Goal: Contribute content: Add original content to the website for others to see

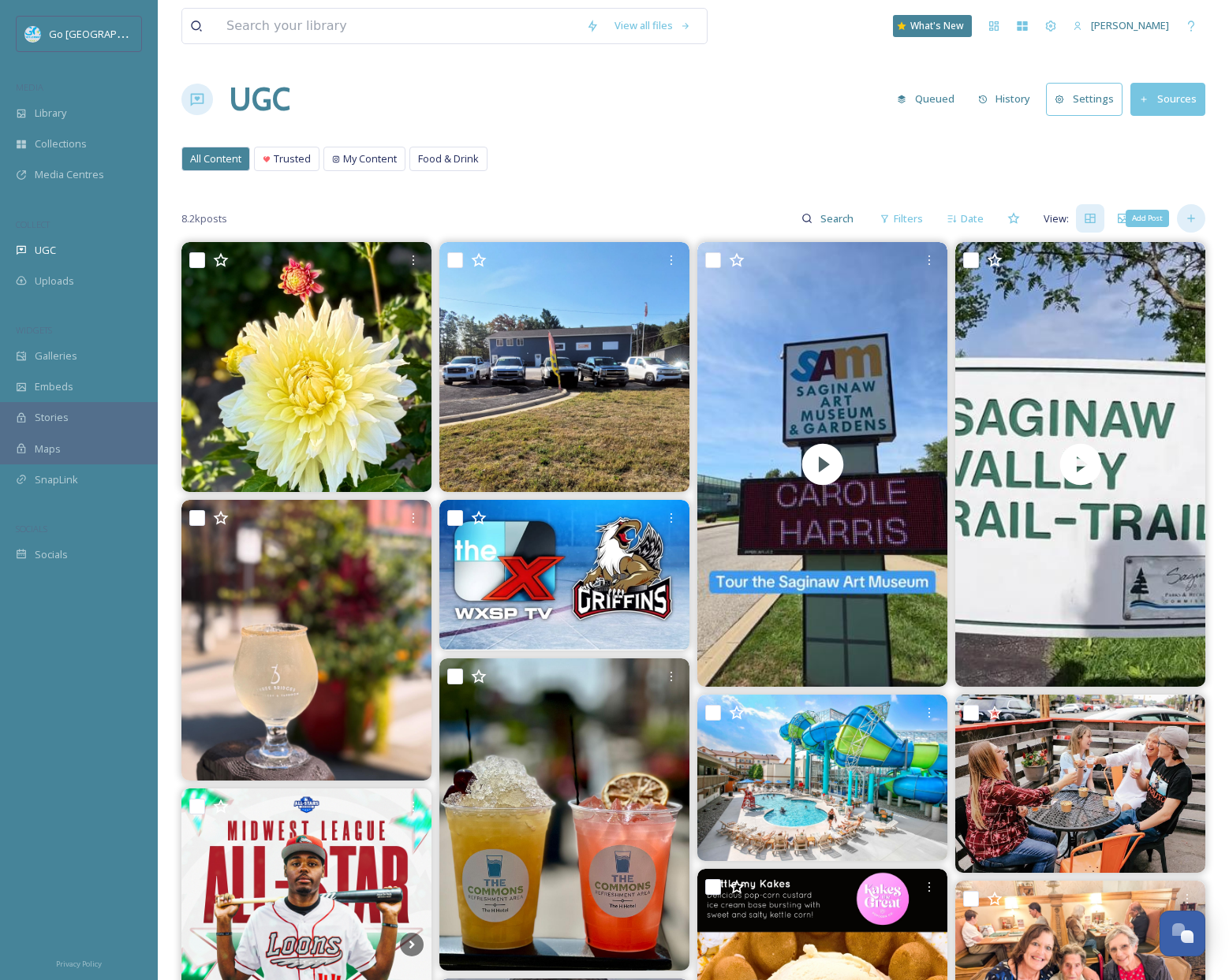
click at [1193, 222] on icon at bounding box center [1190, 218] width 12 height 12
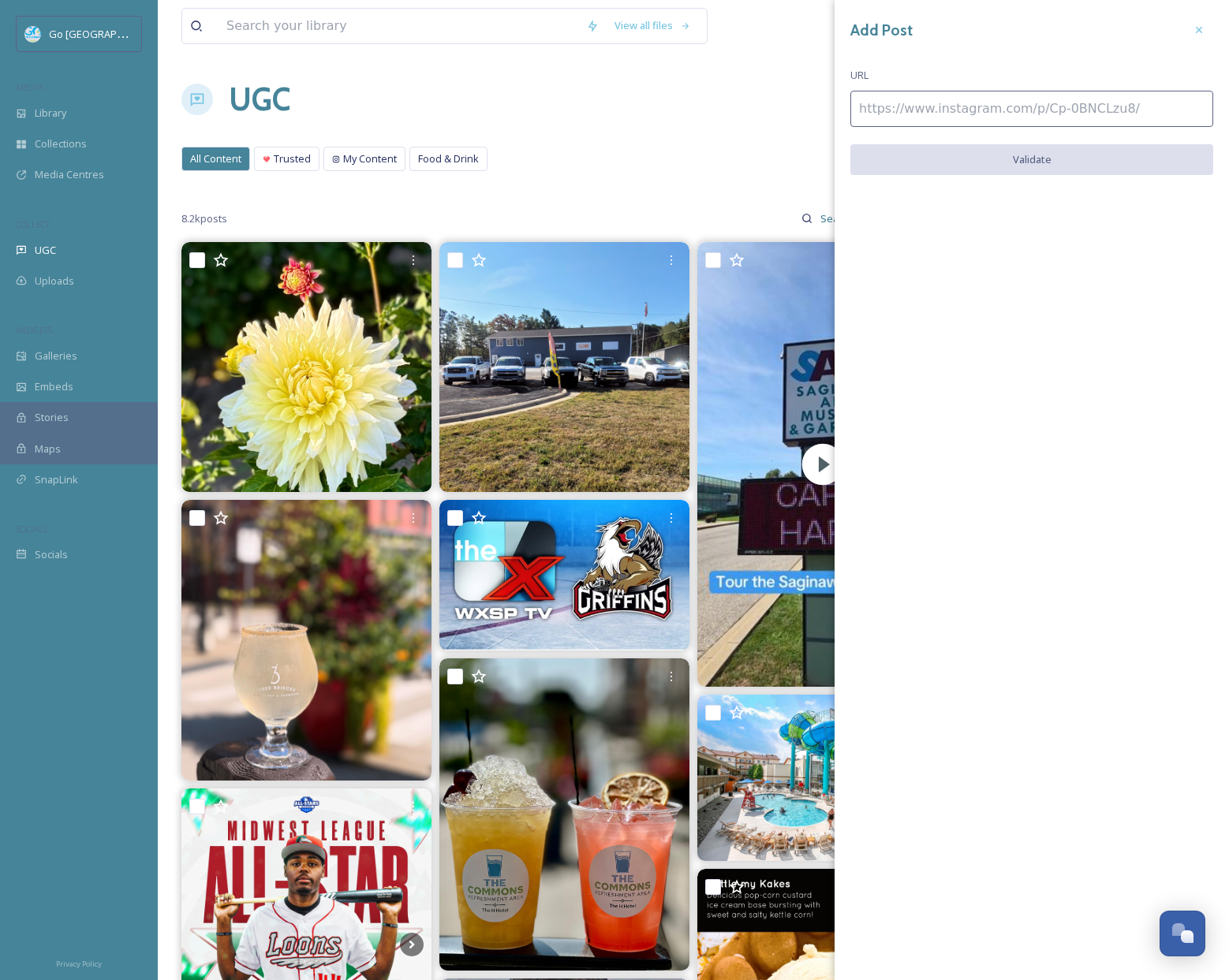
click at [880, 110] on input at bounding box center [1031, 109] width 363 height 36
paste input "[URL][DOMAIN_NAME]"
type input "[URL][DOMAIN_NAME]"
click at [1033, 151] on button "Validate" at bounding box center [1031, 160] width 363 height 32
click at [1062, 148] on button "Add Post" at bounding box center [1031, 160] width 363 height 32
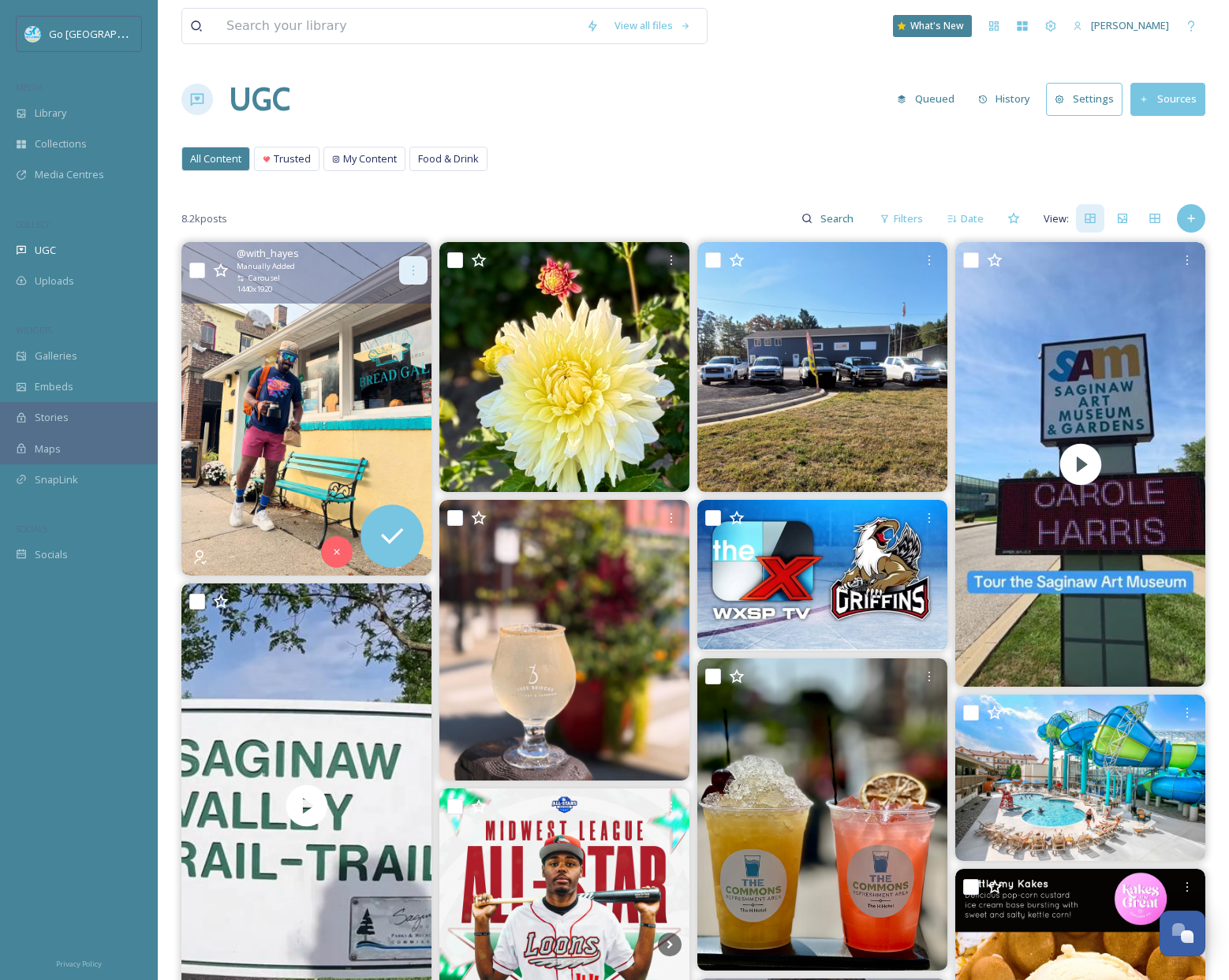
click at [416, 269] on icon at bounding box center [413, 270] width 12 height 12
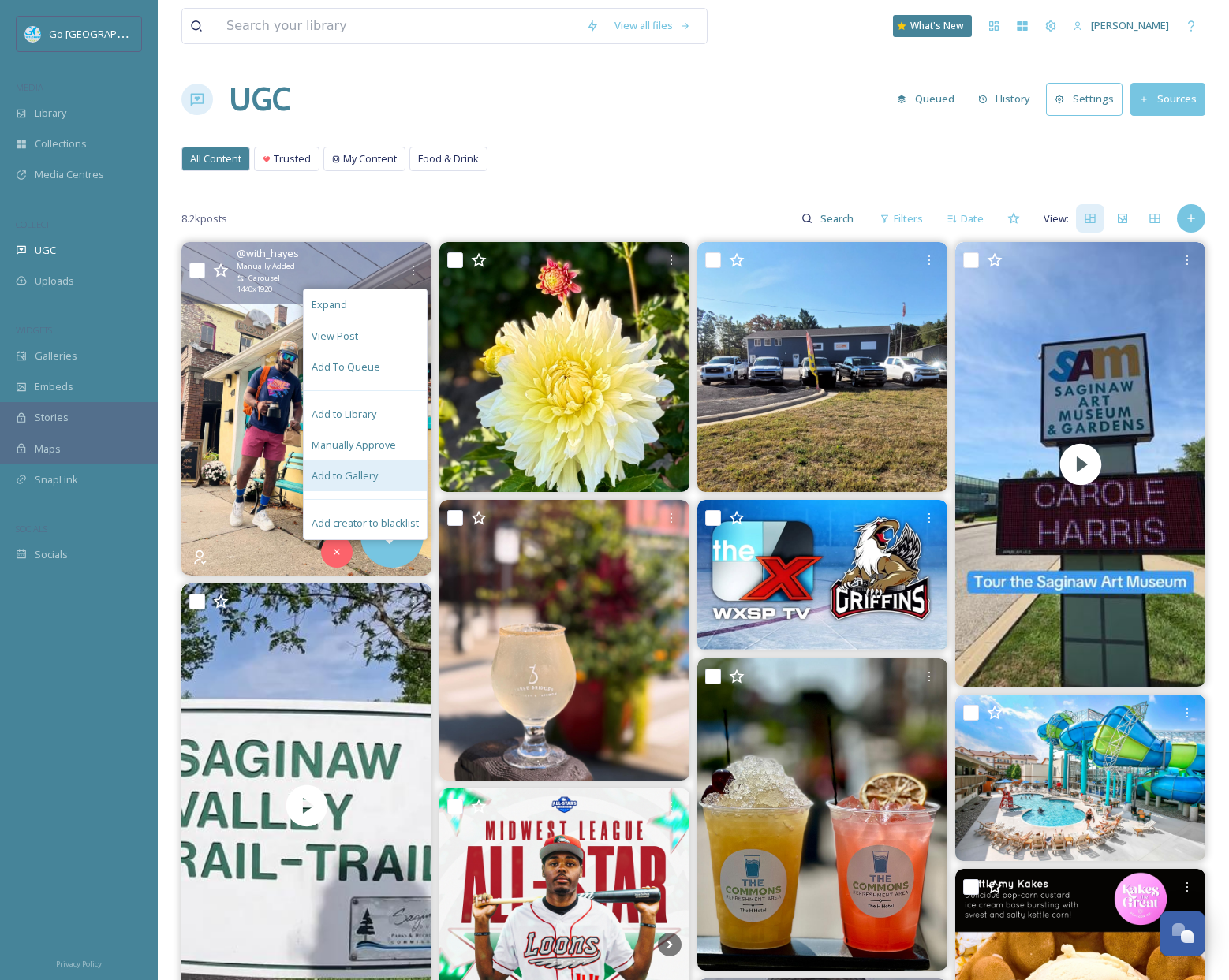
click at [342, 477] on span "Add to Gallery" at bounding box center [344, 477] width 66 height 15
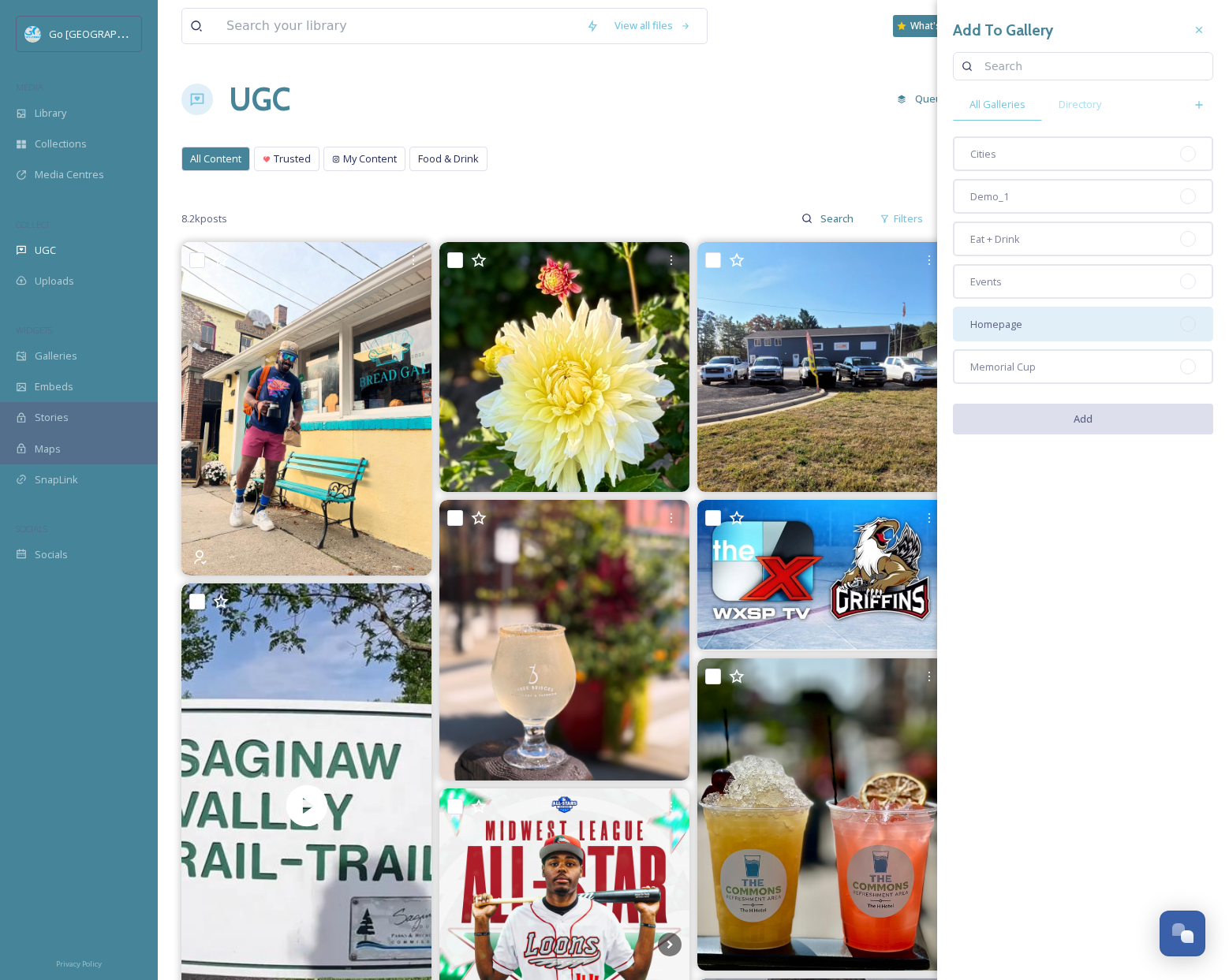
click at [1082, 328] on div "Homepage" at bounding box center [1083, 324] width 261 height 34
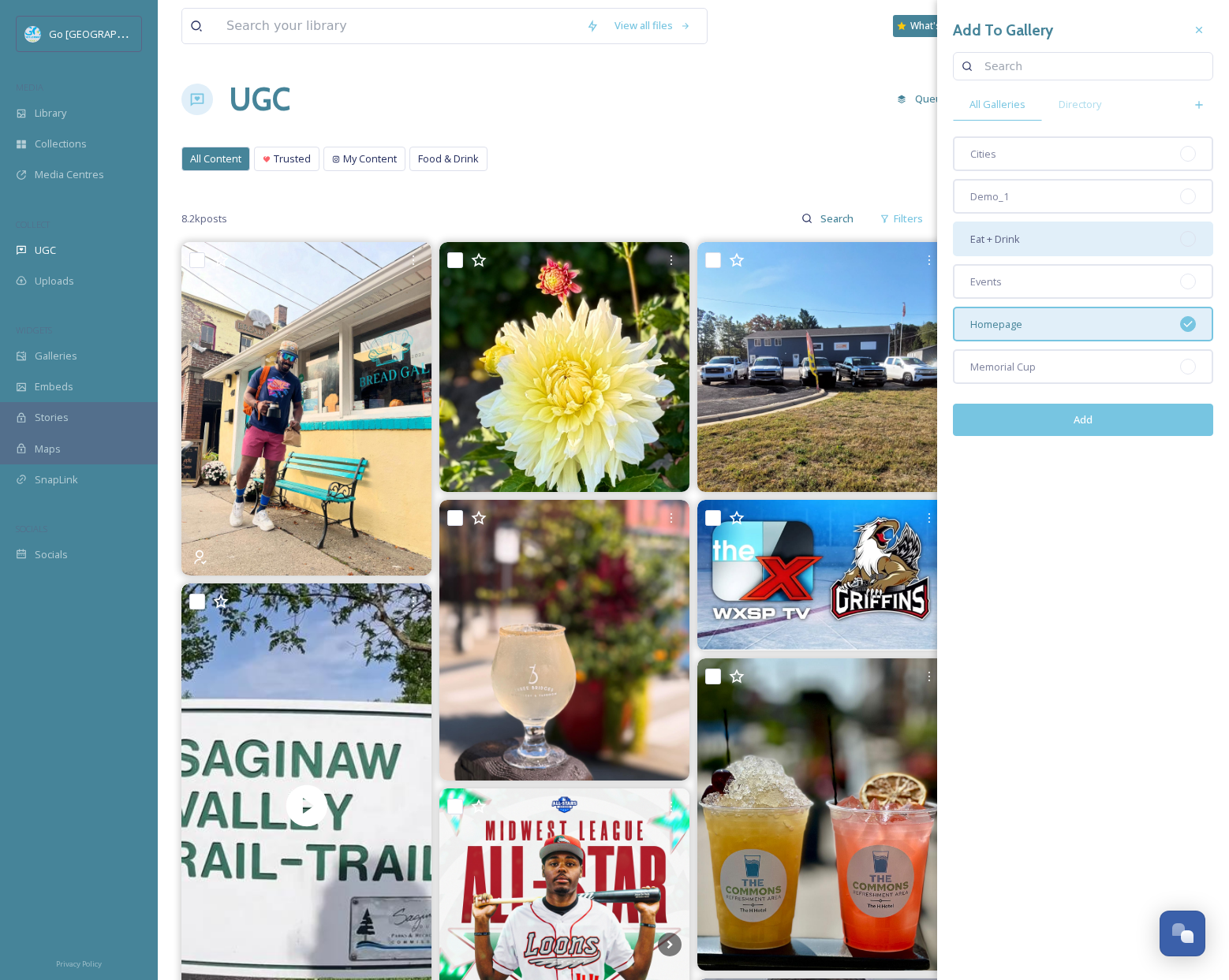
click at [1043, 235] on div "Eat + Drink" at bounding box center [1083, 239] width 261 height 34
click at [1088, 424] on button "Add" at bounding box center [1083, 420] width 261 height 32
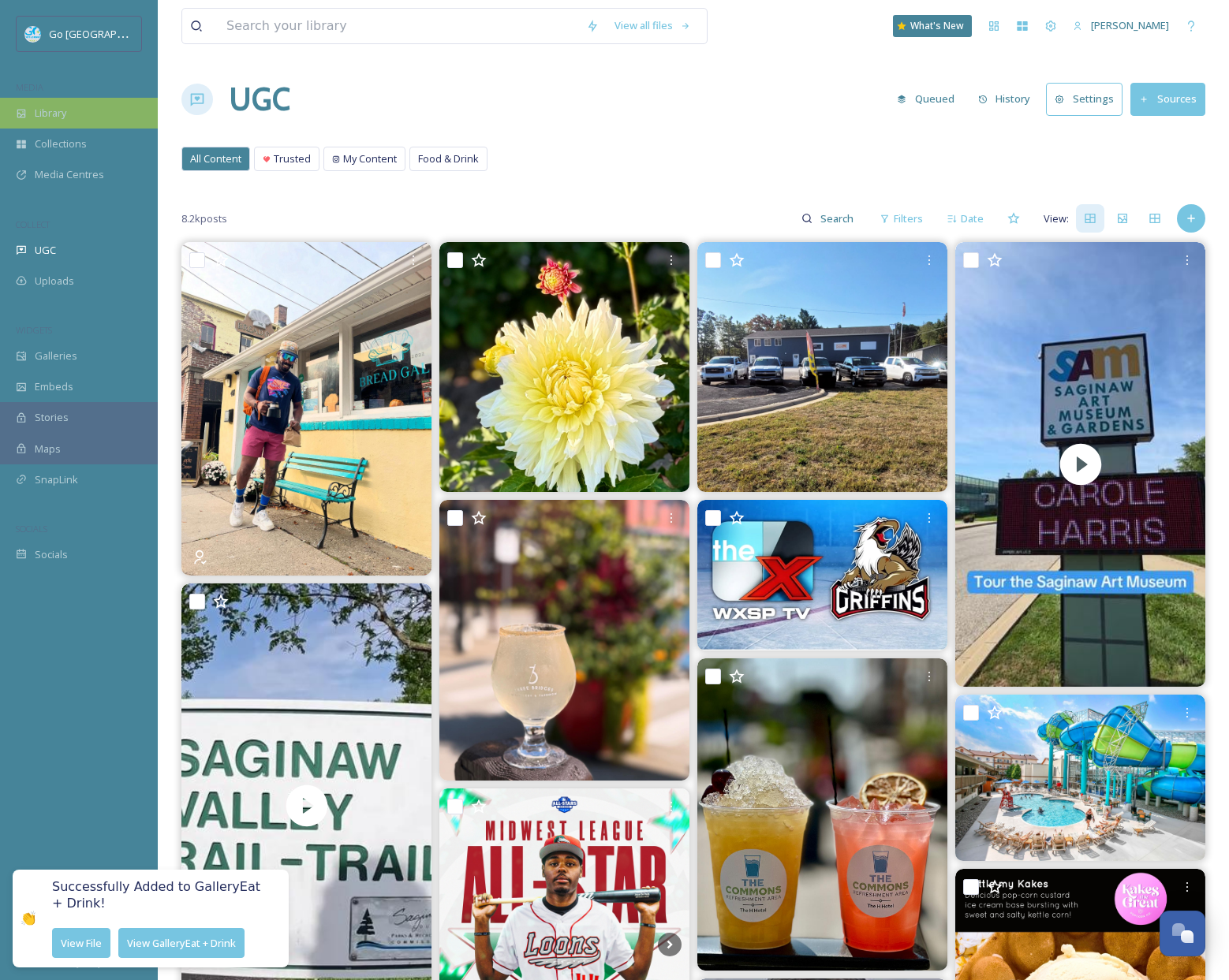
click at [80, 117] on div "Library" at bounding box center [78, 113] width 158 height 31
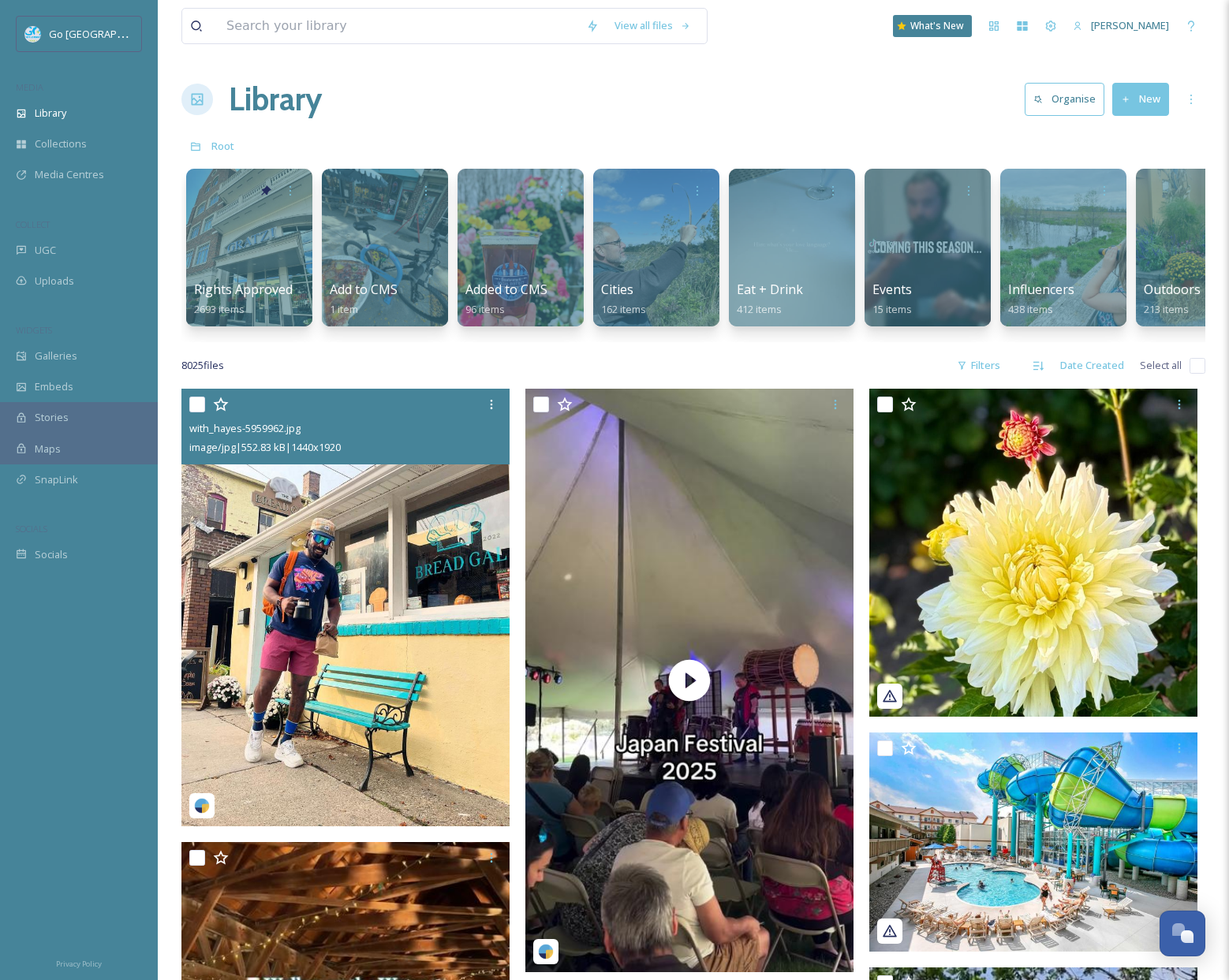
click at [199, 413] on input "checkbox" at bounding box center [197, 404] width 16 height 16
checkbox input "true"
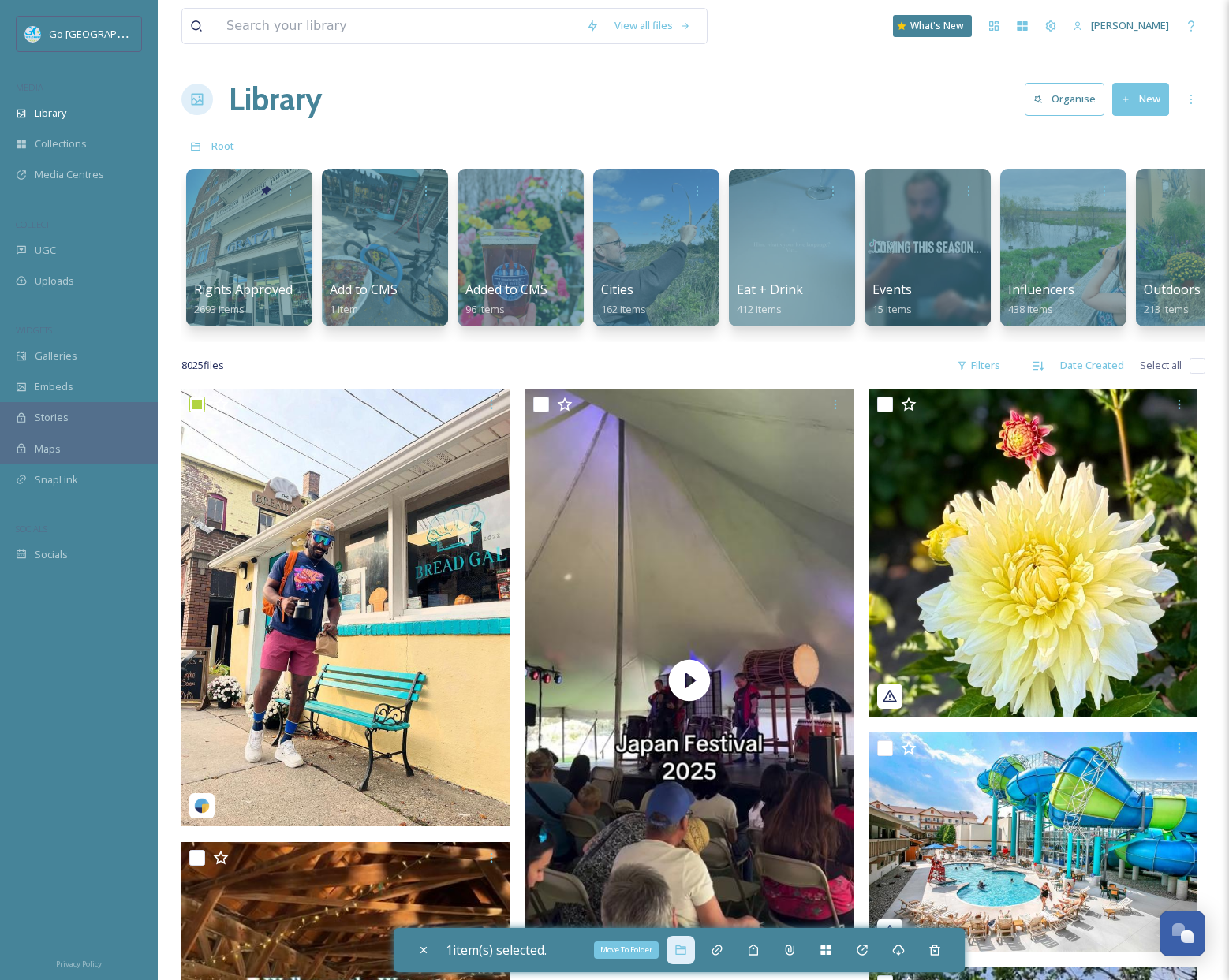
click at [682, 946] on icon at bounding box center [680, 950] width 11 height 10
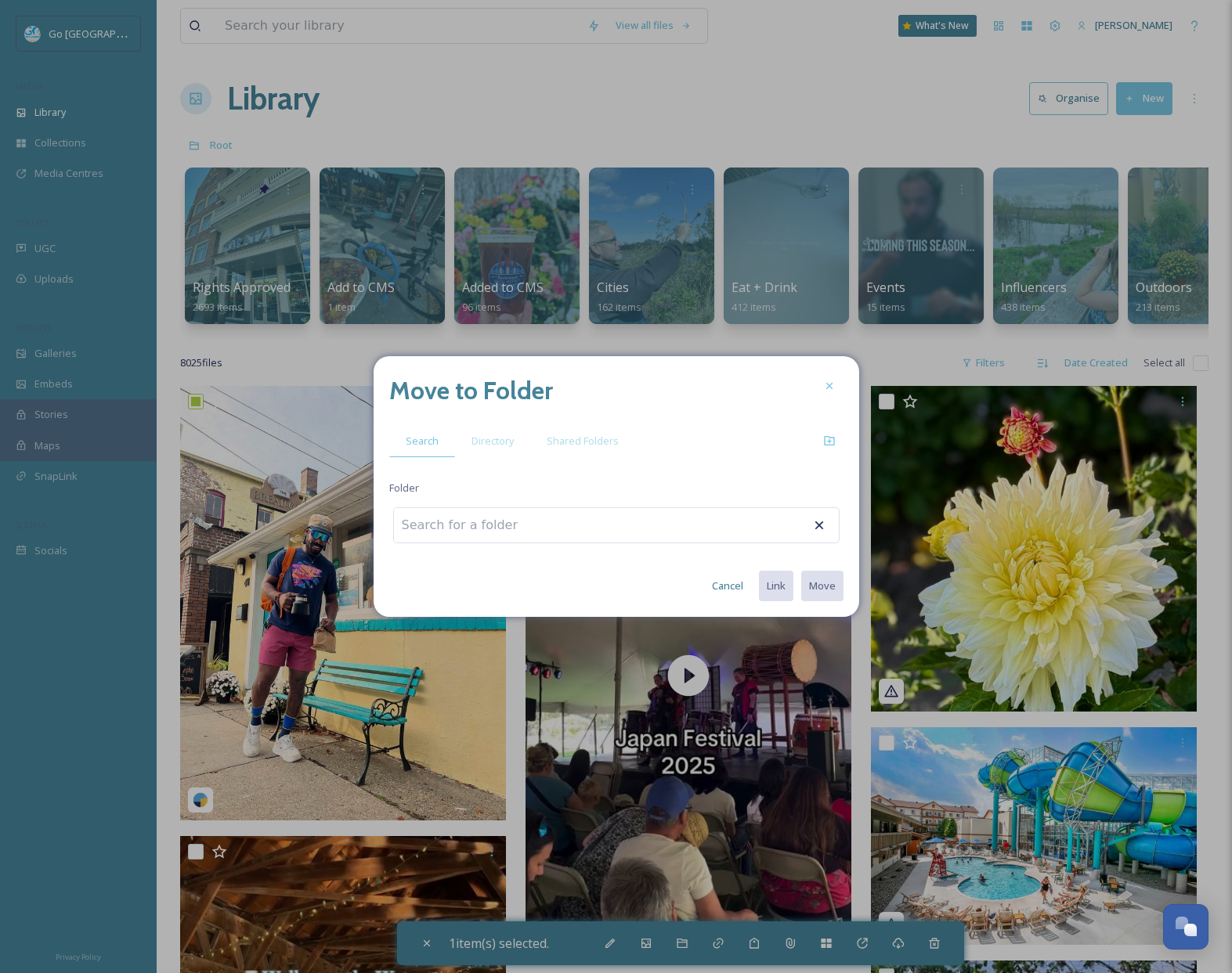
click at [559, 533] on div at bounding box center [616, 525] width 447 height 36
click at [474, 435] on span "Directory" at bounding box center [492, 441] width 43 height 15
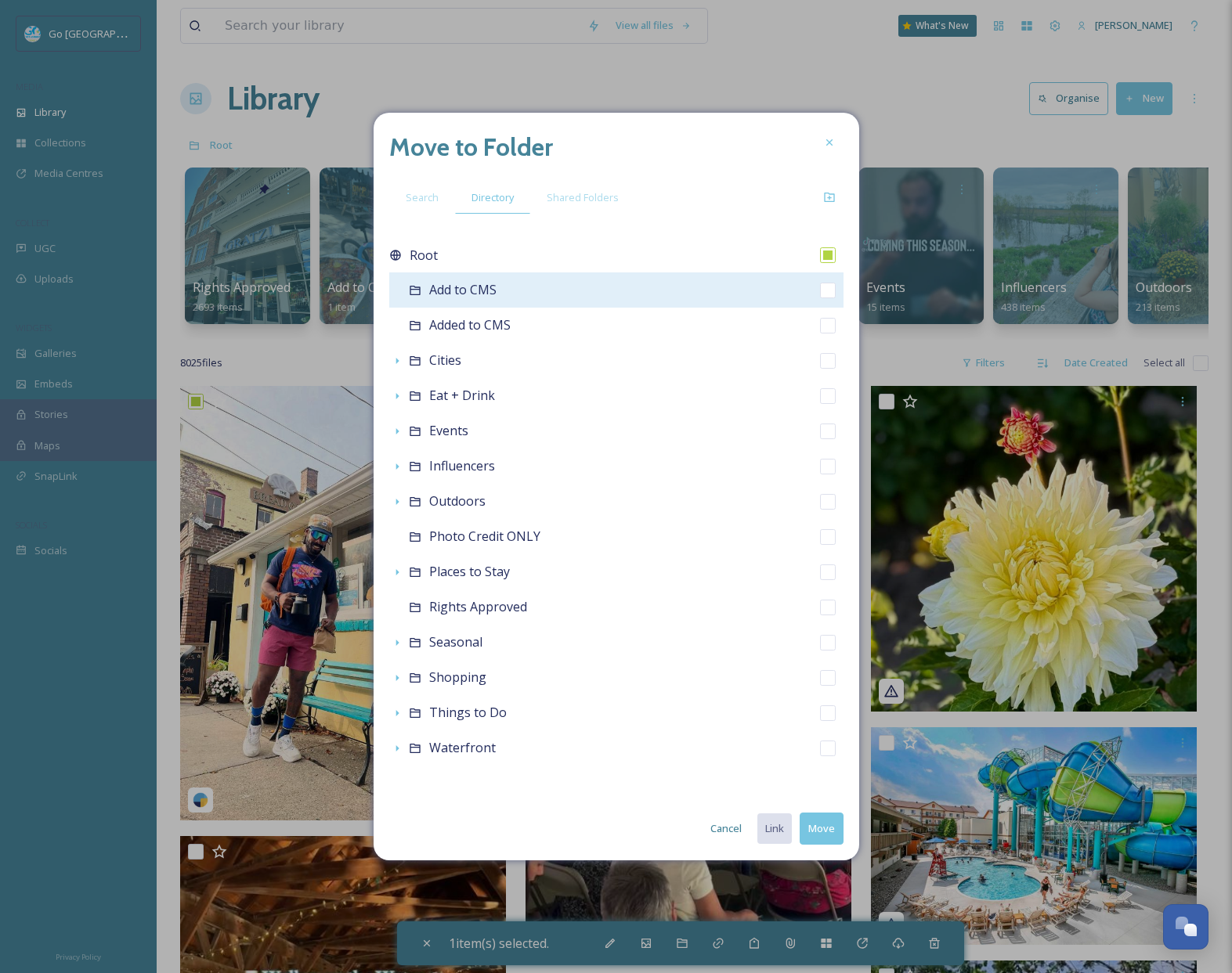
click at [833, 299] on div "Add to CMS" at bounding box center [616, 289] width 454 height 35
checkbox input "false"
checkbox input "true"
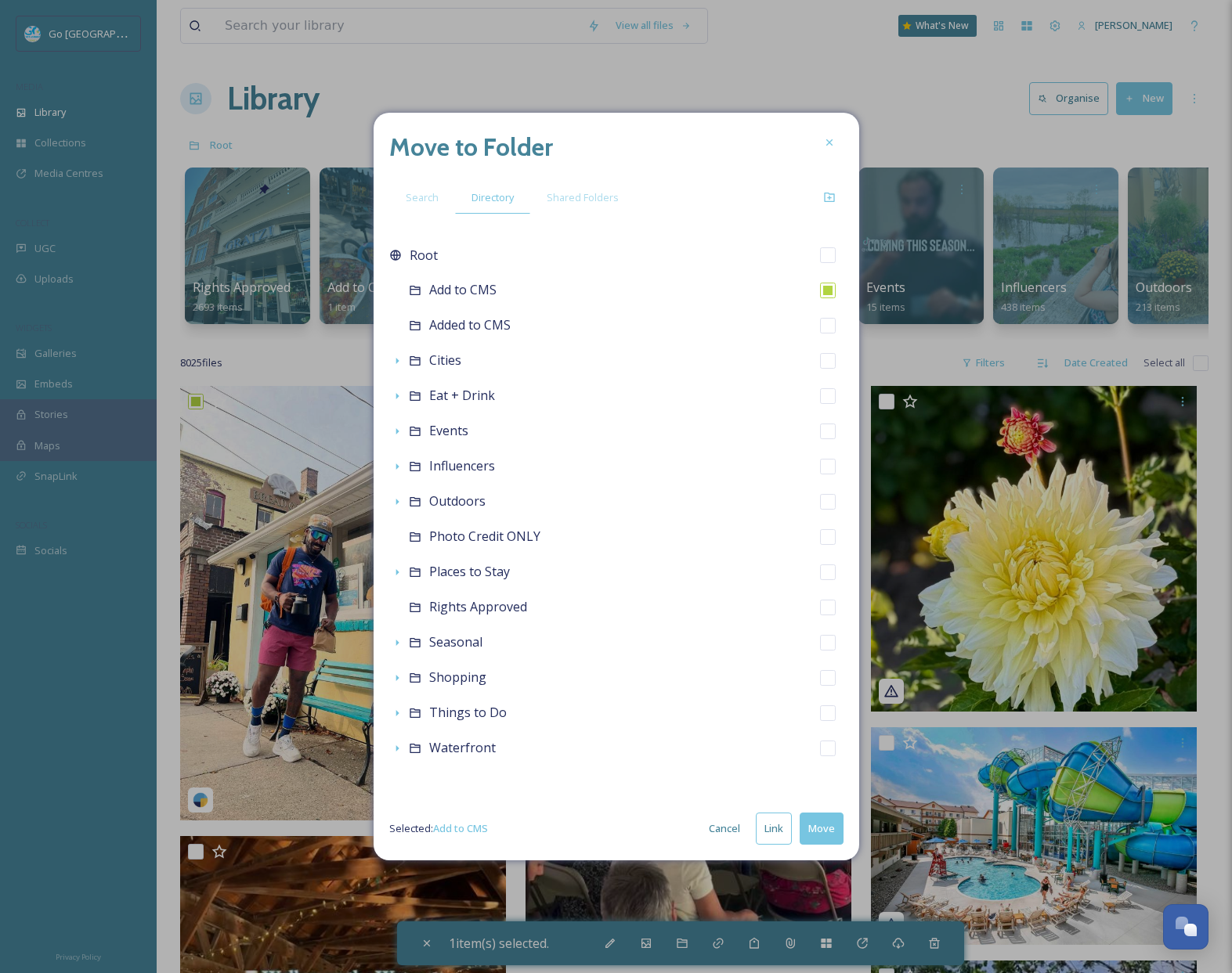
click at [780, 839] on button "Link" at bounding box center [774, 829] width 36 height 32
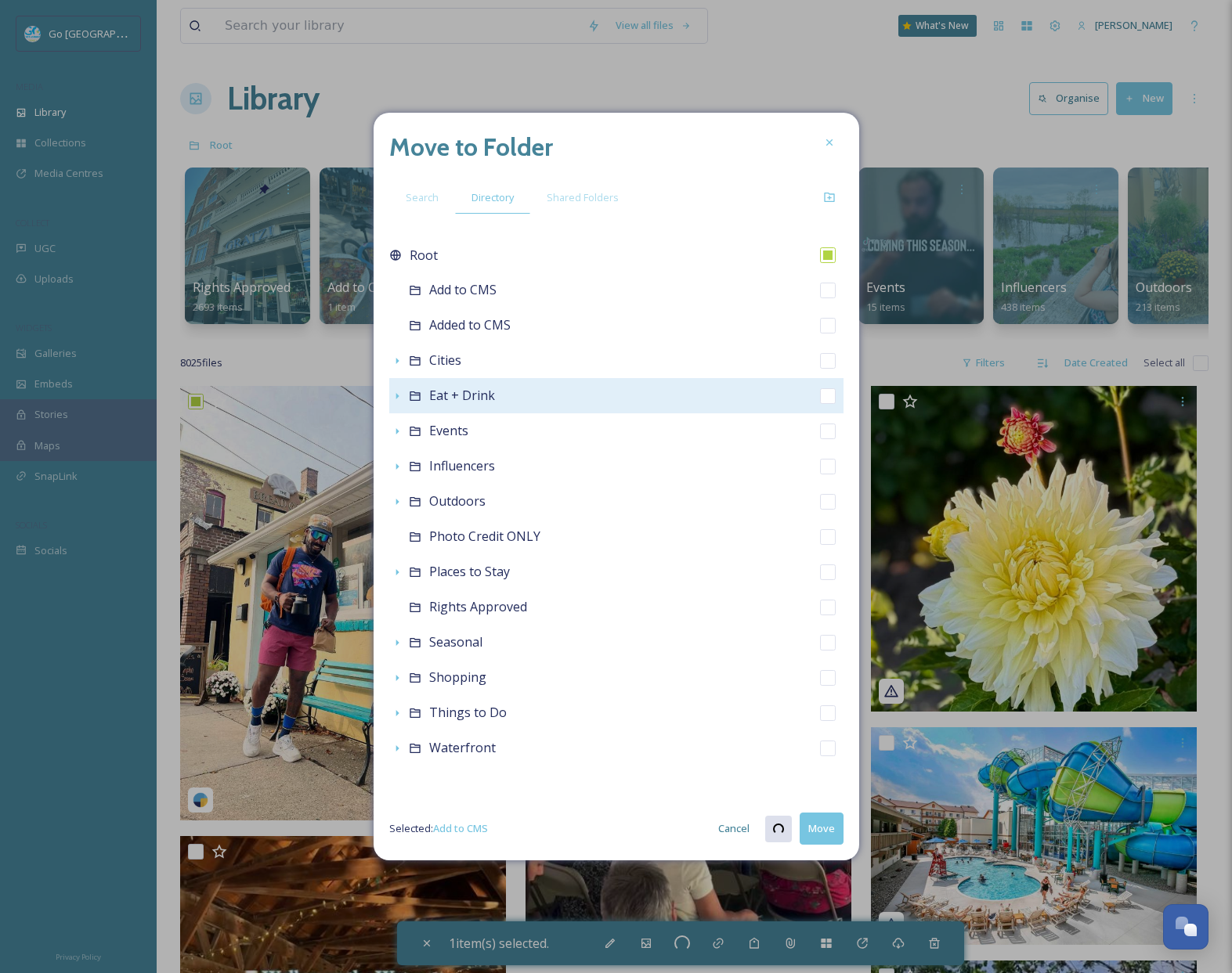
checkbox input "true"
checkbox input "false"
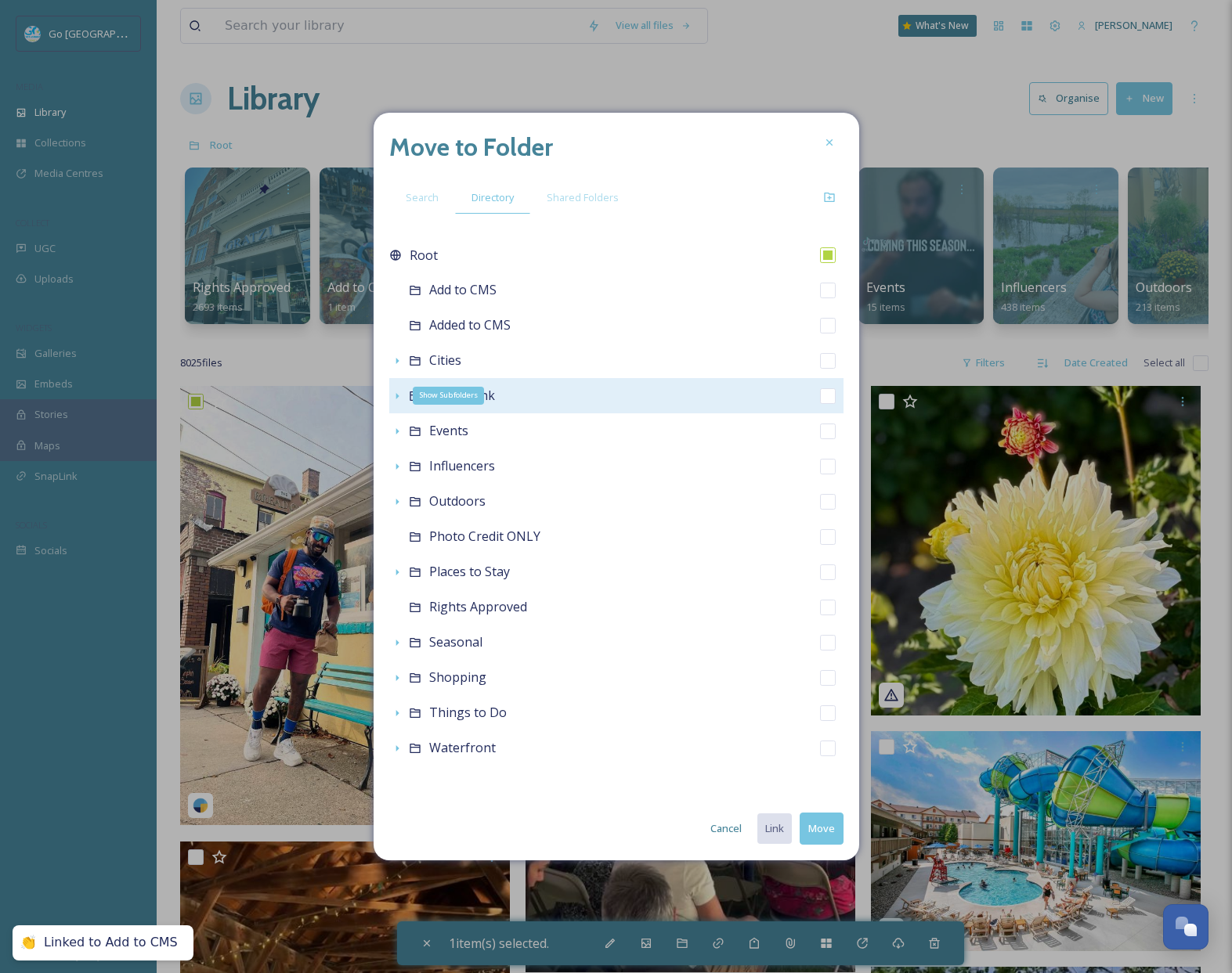
click at [393, 396] on icon at bounding box center [396, 395] width 12 height 12
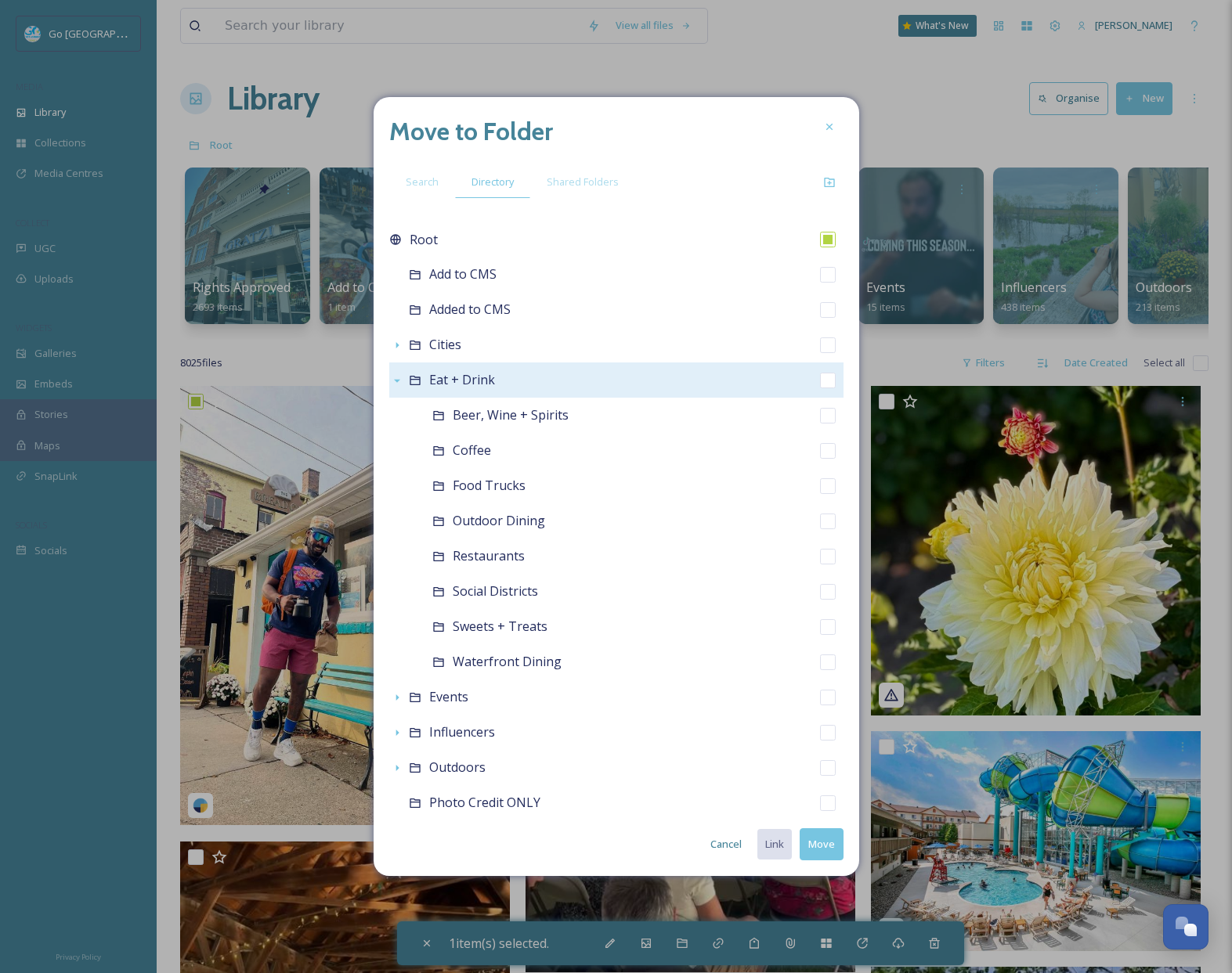
click at [825, 383] on div "Eat + Drink" at bounding box center [616, 379] width 454 height 35
checkbox input "false"
checkbox input "true"
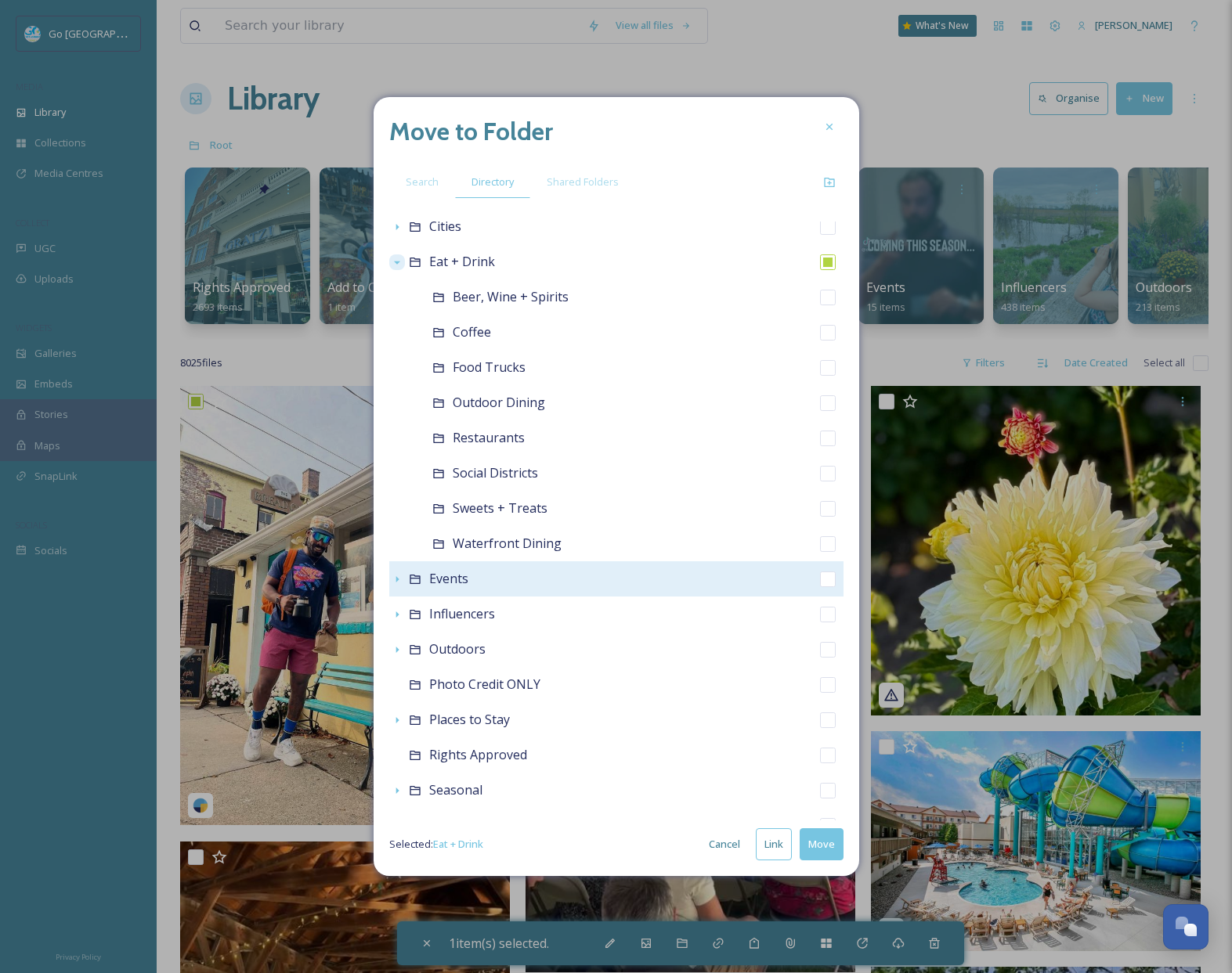
scroll to position [250, 0]
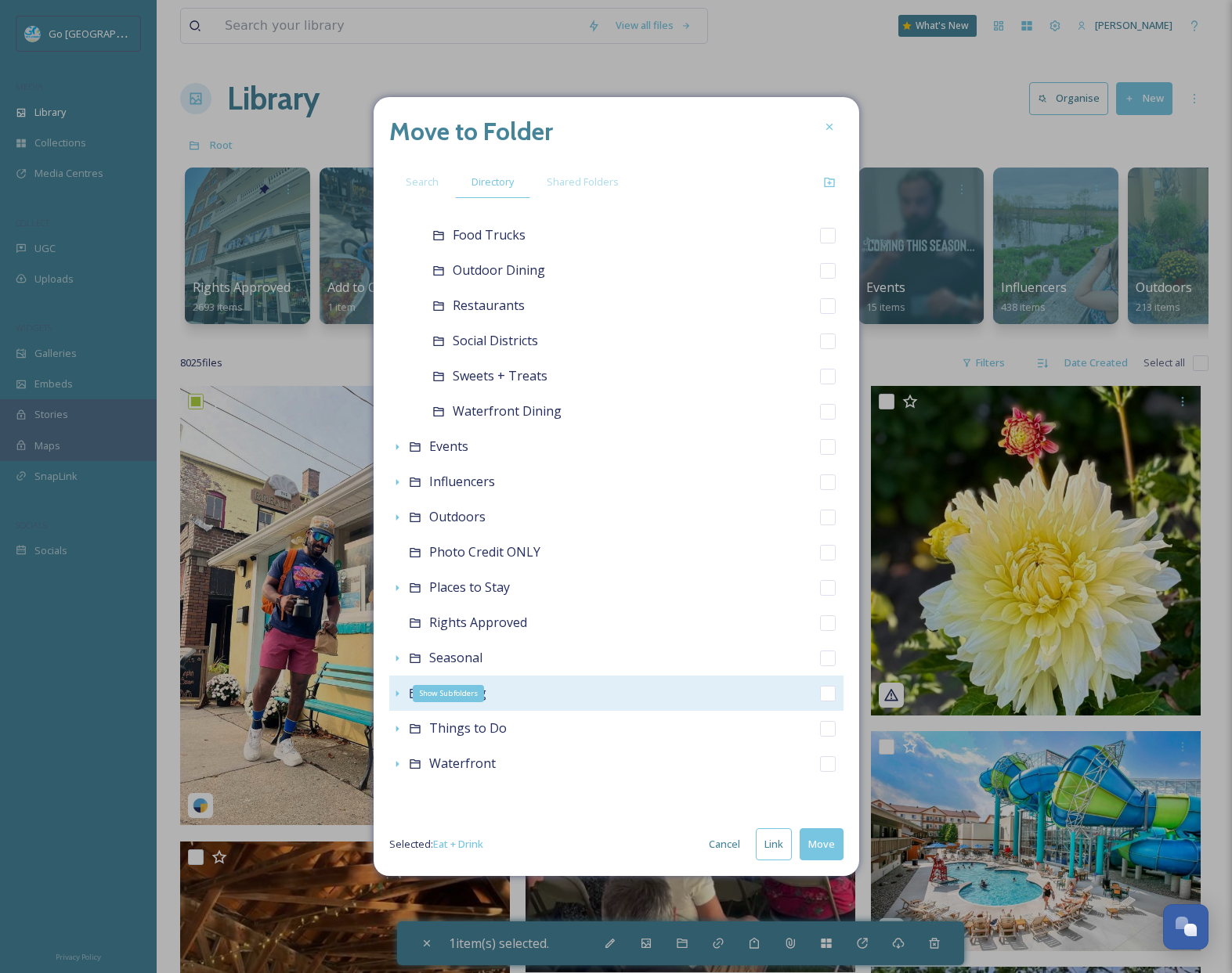
click at [393, 698] on icon at bounding box center [396, 693] width 12 height 12
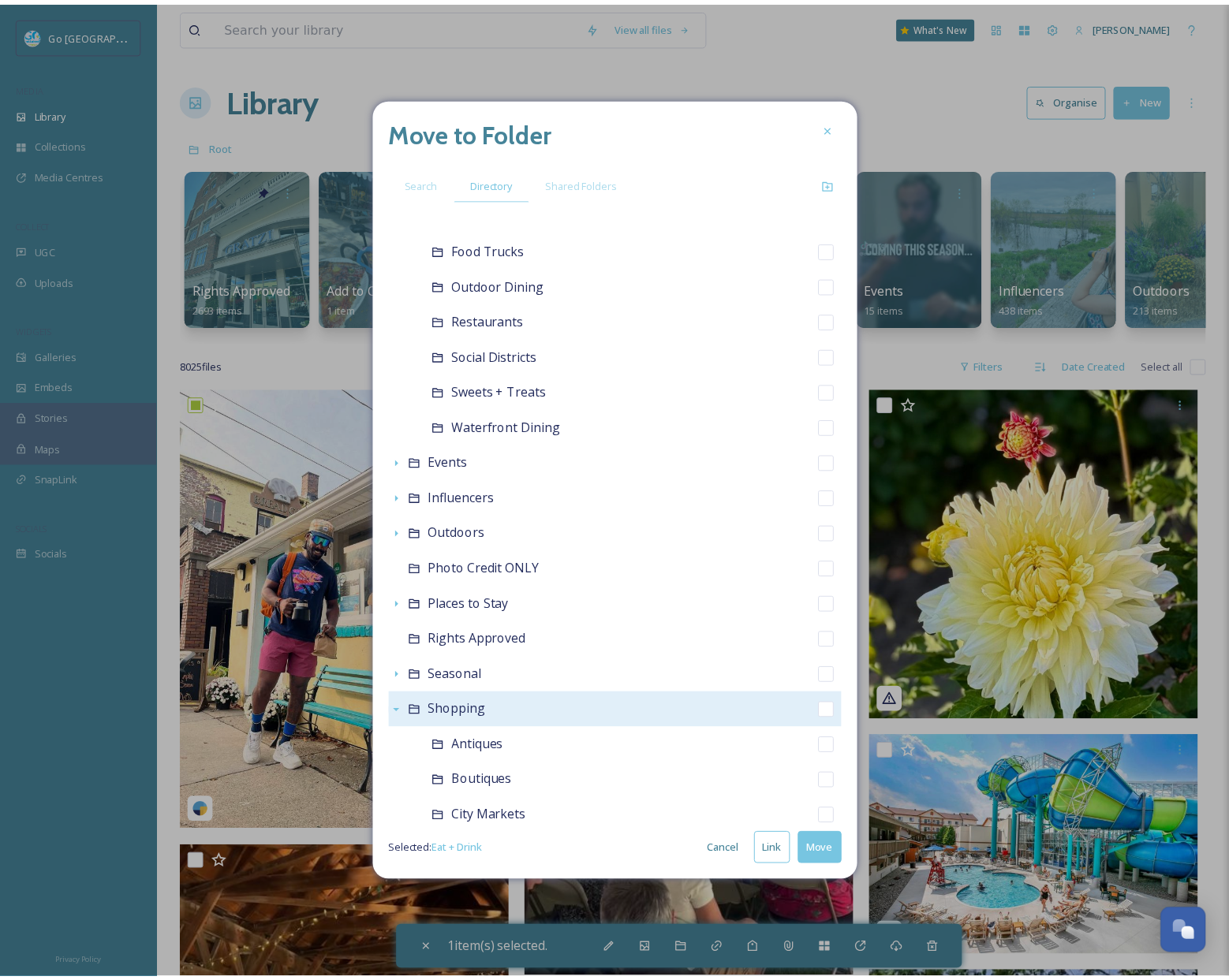
scroll to position [0, 0]
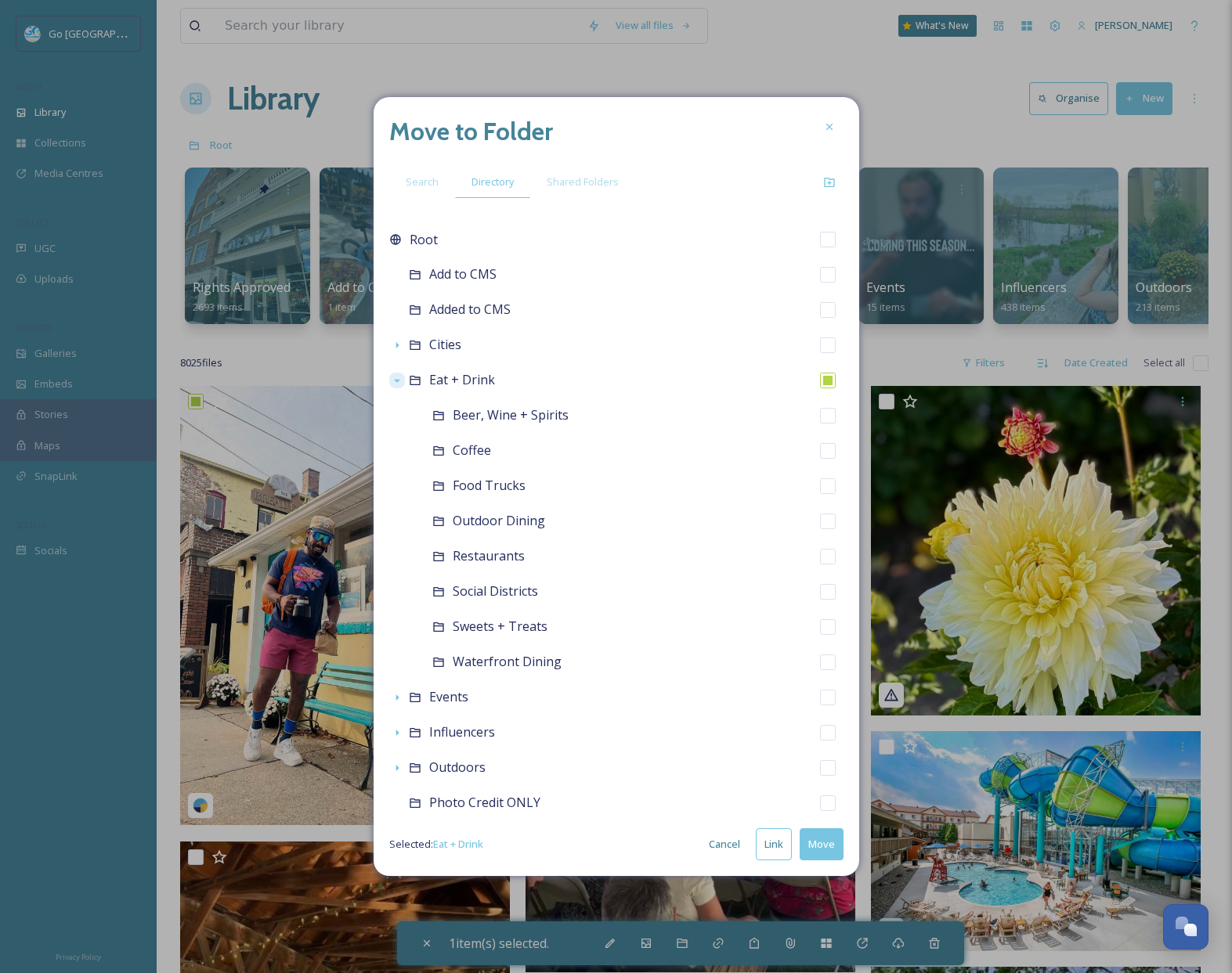
click at [772, 850] on button "Link" at bounding box center [774, 845] width 36 height 32
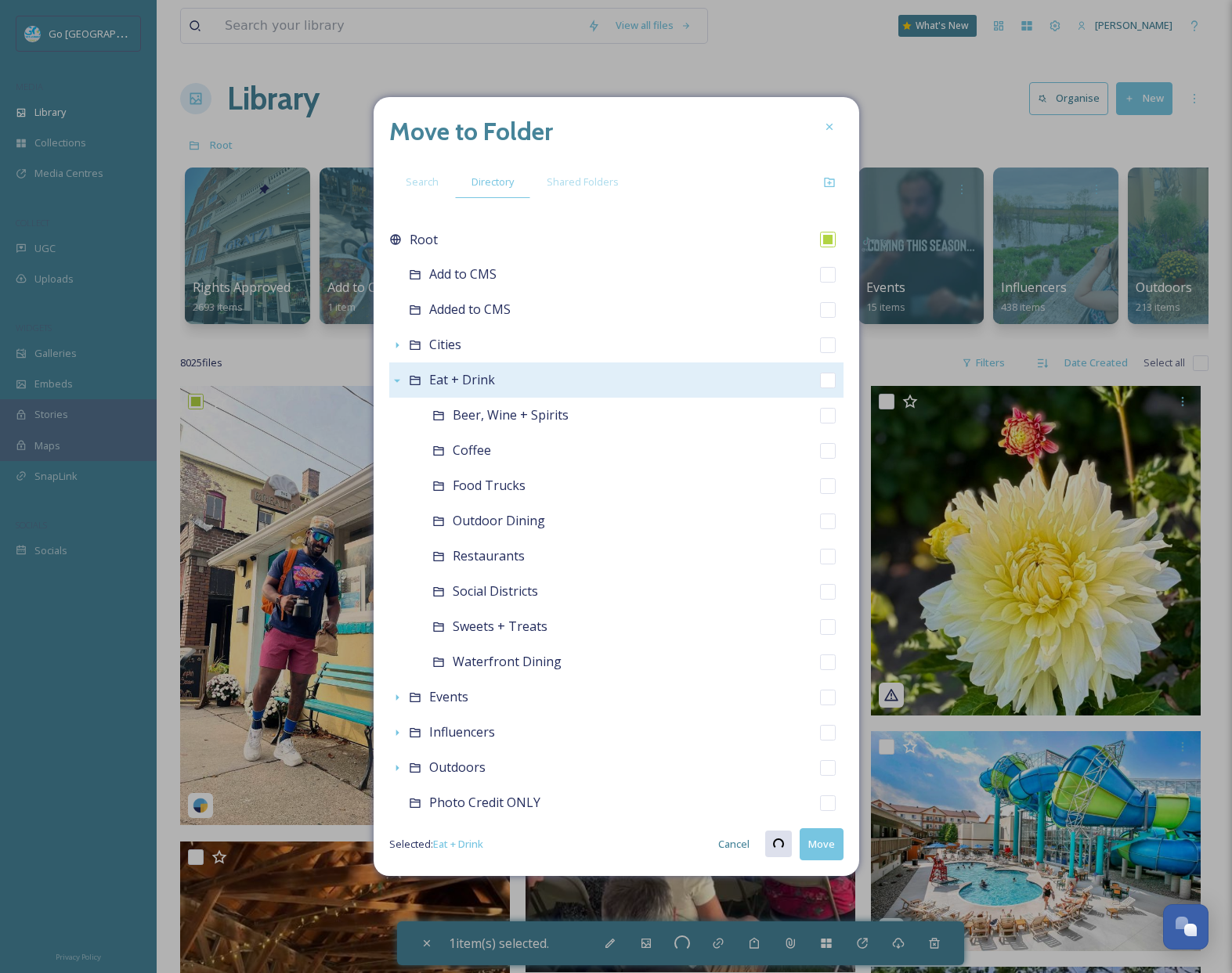
checkbox input "true"
checkbox input "false"
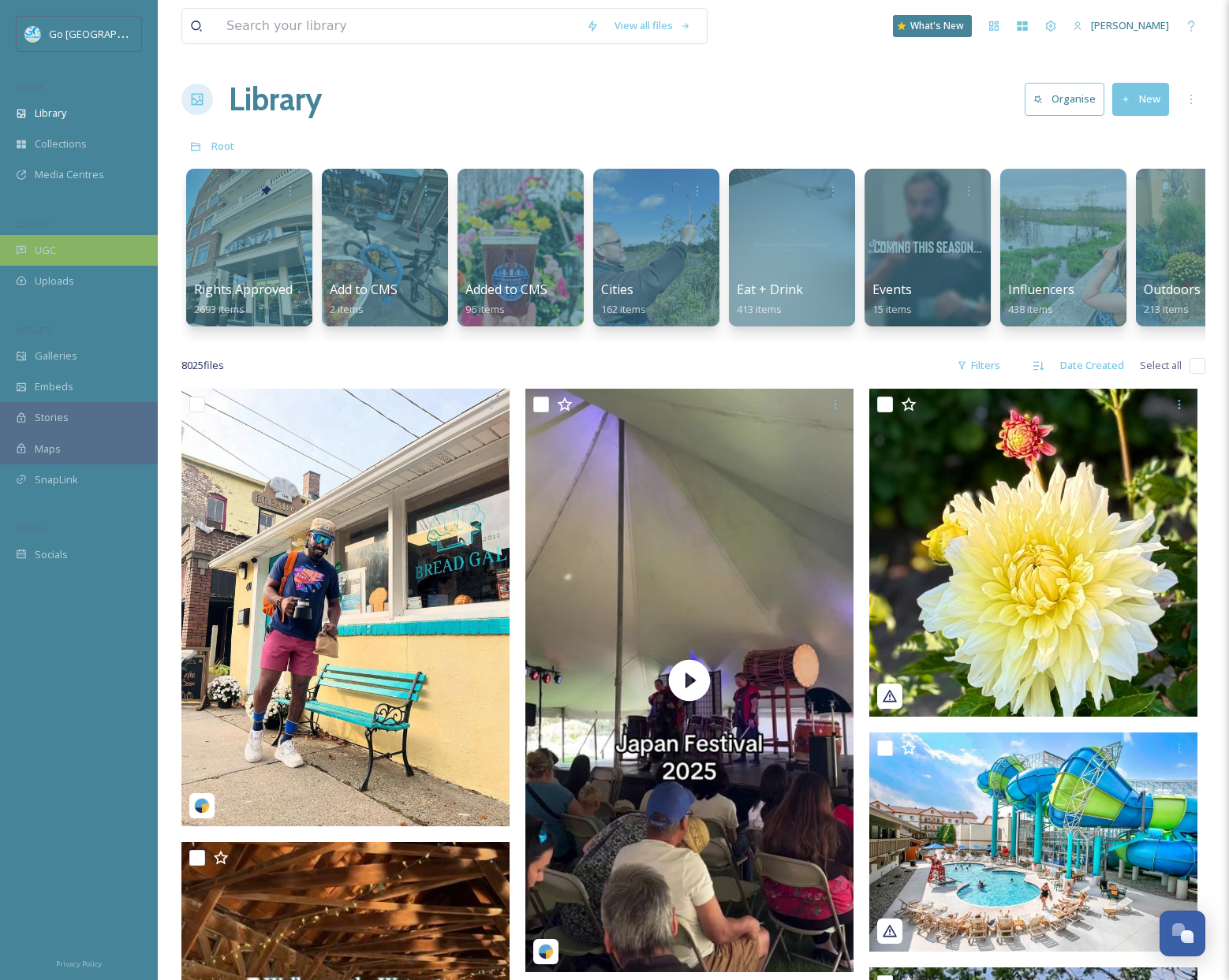
click at [96, 247] on div "UGC" at bounding box center [78, 250] width 158 height 31
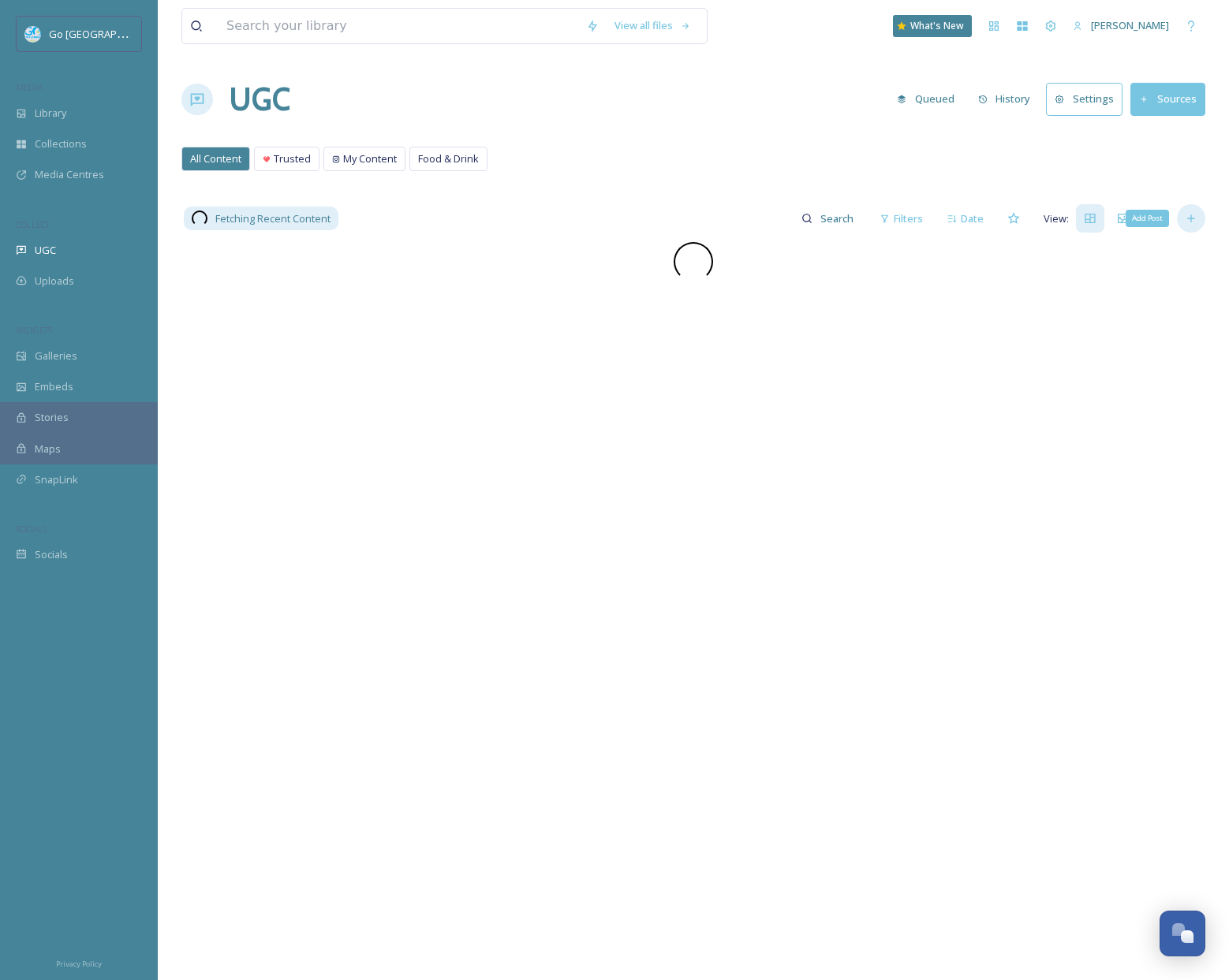
click at [1195, 219] on icon at bounding box center [1190, 218] width 12 height 12
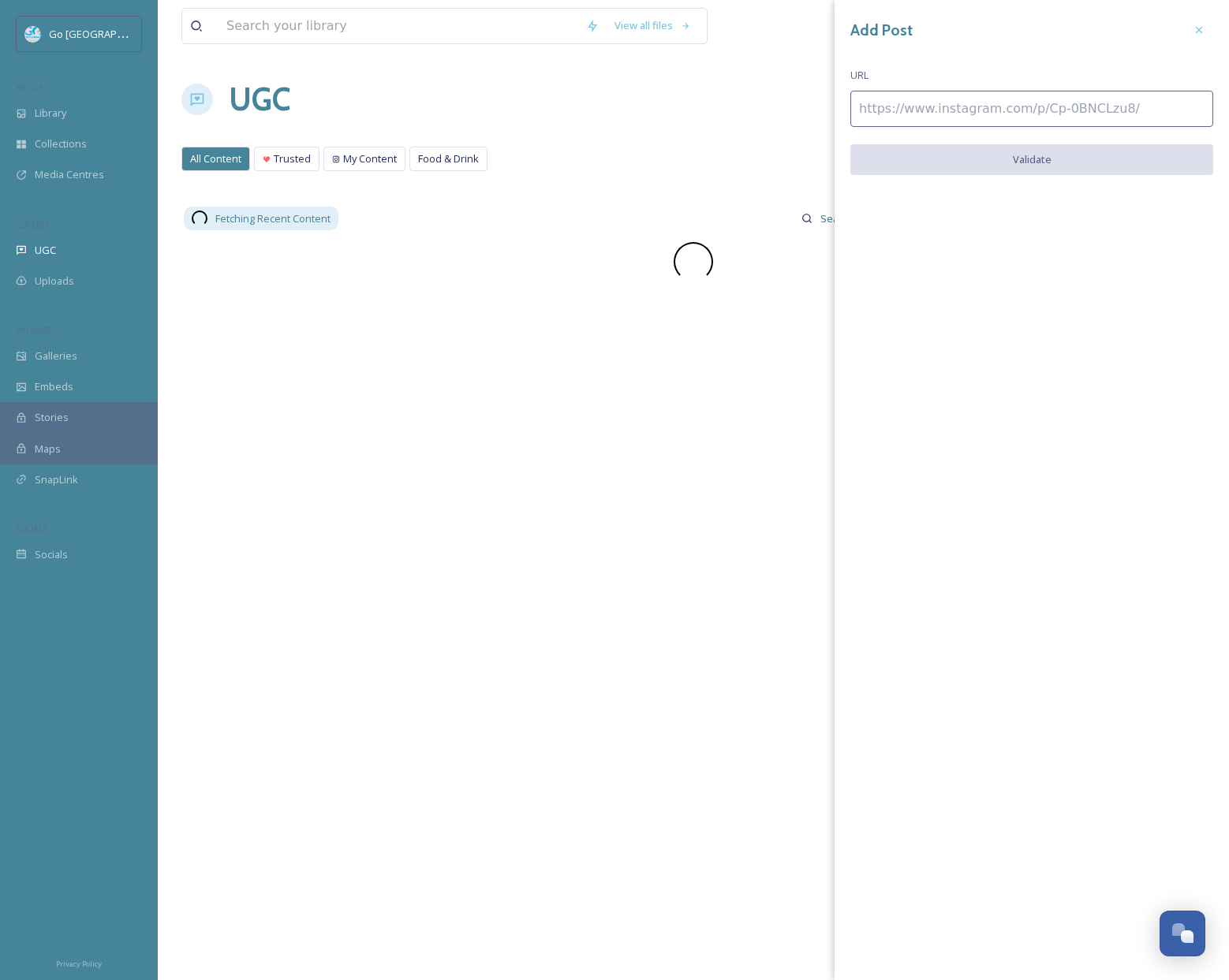
click at [1025, 116] on input at bounding box center [1031, 109] width 363 height 36
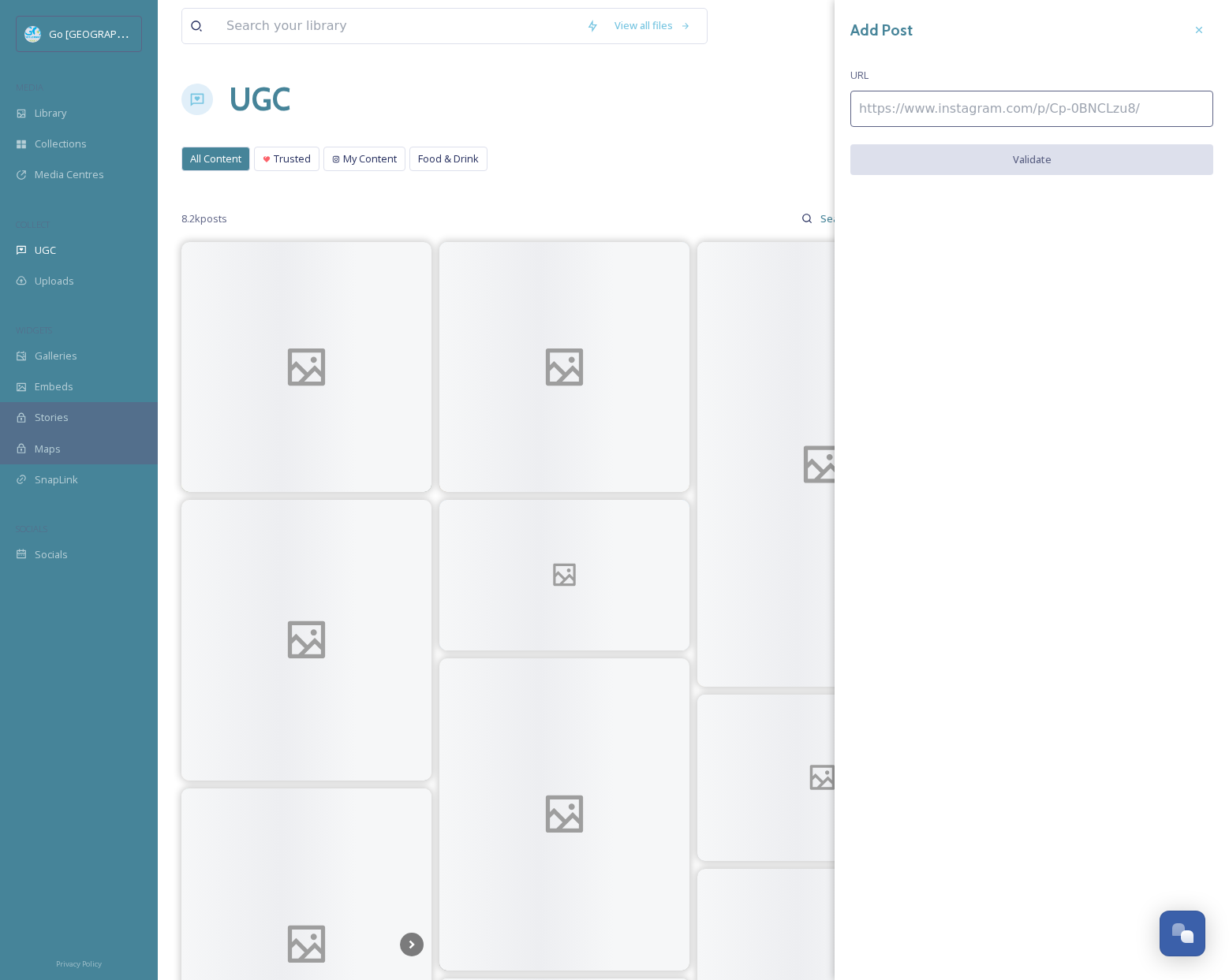
paste input "https://www.instagram.com/p/DOyWbXAj2NK/"
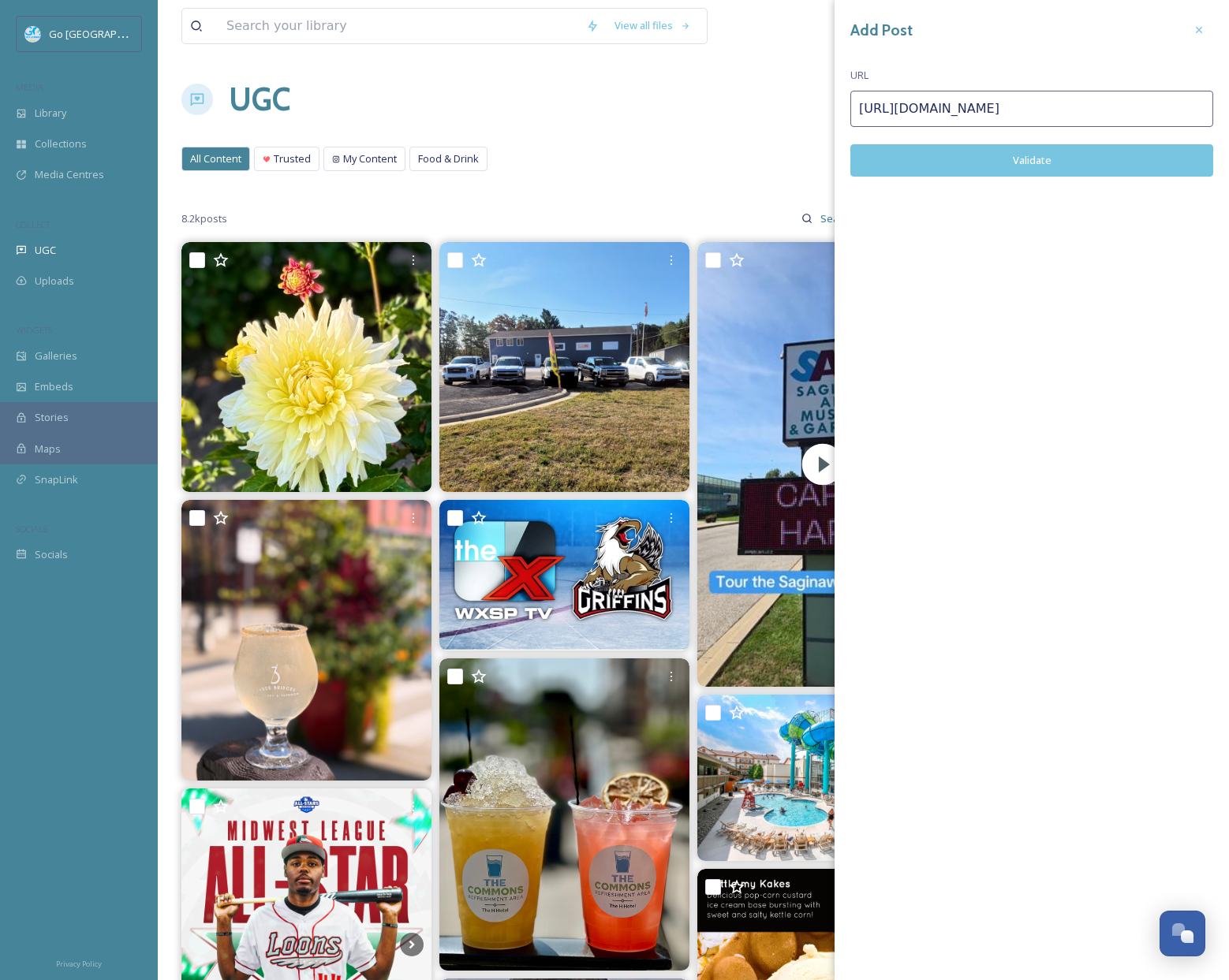
type input "https://www.instagram.com/p/DOyWbXAj2NK/"
click at [1061, 160] on button "Validate" at bounding box center [1031, 160] width 363 height 32
click at [1066, 164] on button "Add Post" at bounding box center [1031, 160] width 363 height 32
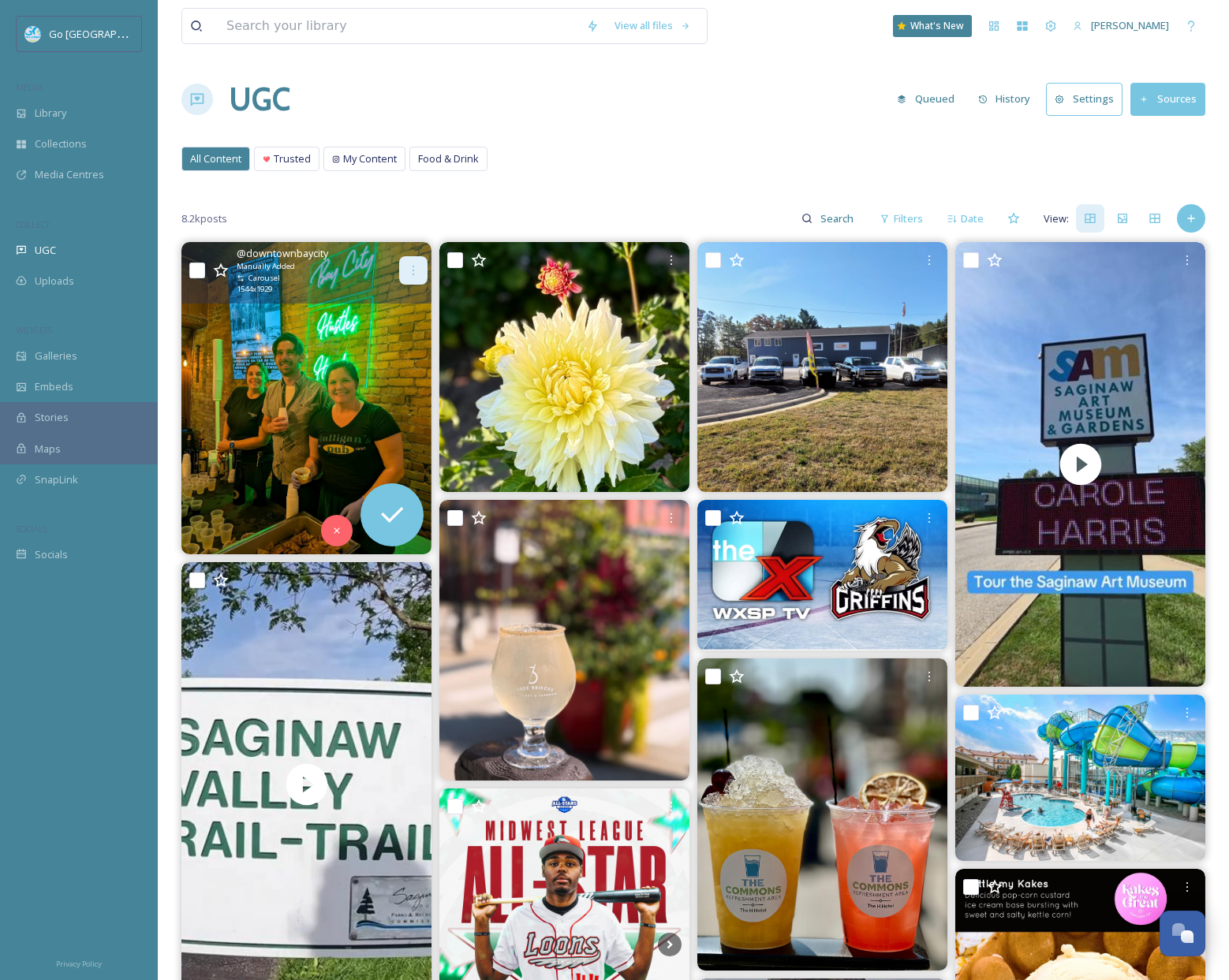
click at [418, 268] on icon at bounding box center [413, 270] width 12 height 12
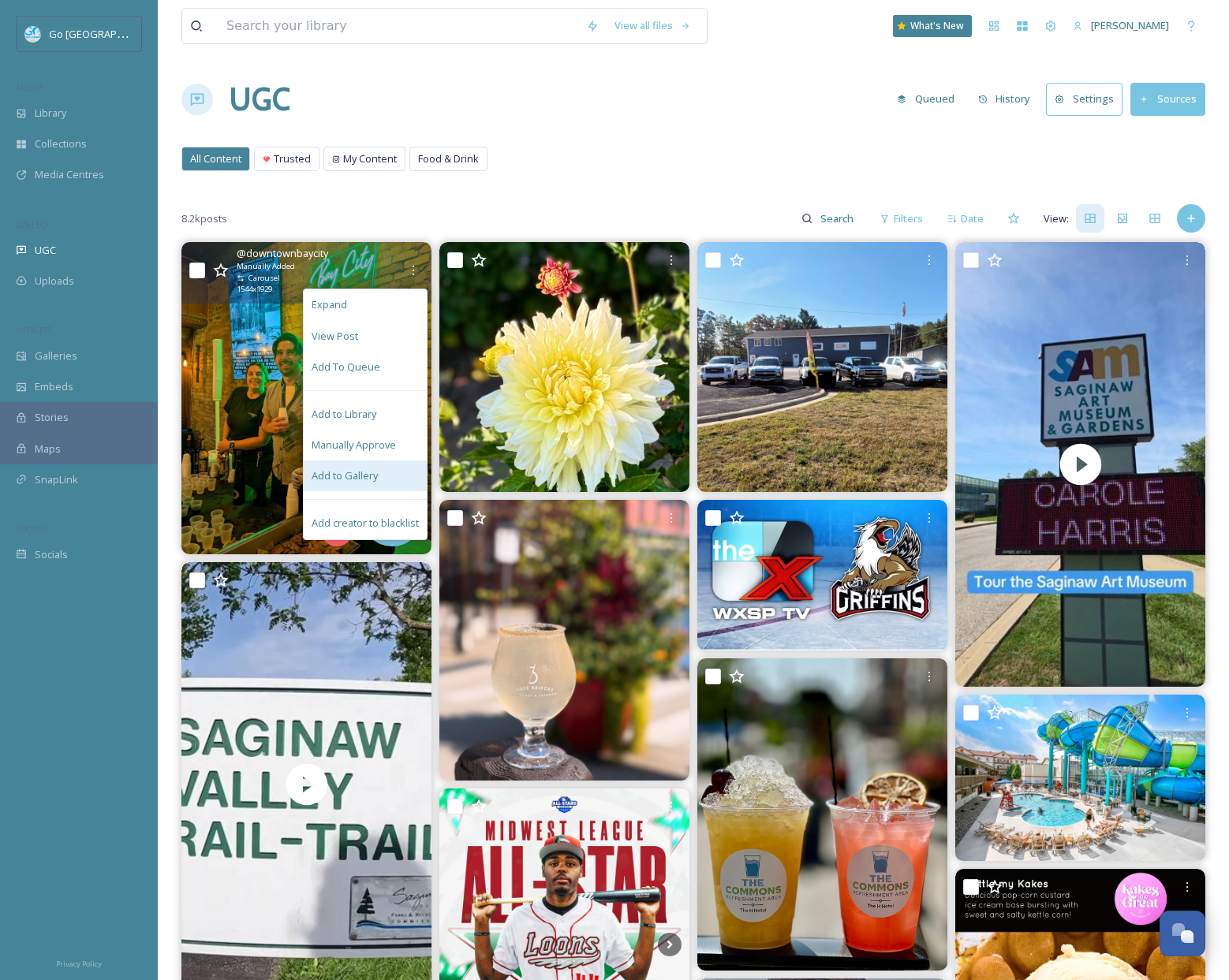
click at [350, 478] on span "Add to Gallery" at bounding box center [344, 477] width 66 height 15
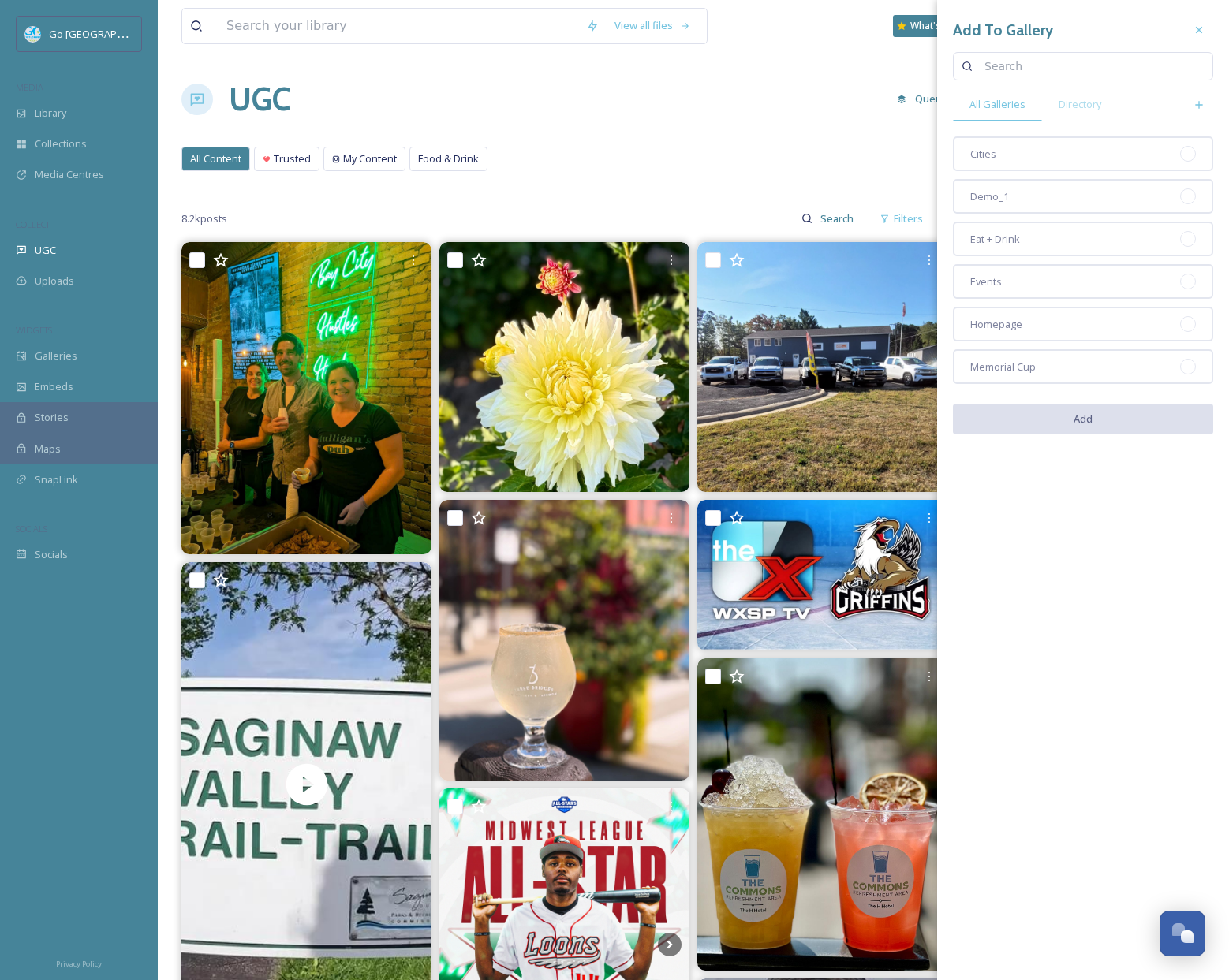
click at [1112, 306] on div "Cities Demo_1 Eat + Drink Events Homepage Memorial Cup" at bounding box center [1083, 260] width 261 height 247
click at [1091, 283] on div "Events" at bounding box center [1083, 282] width 261 height 34
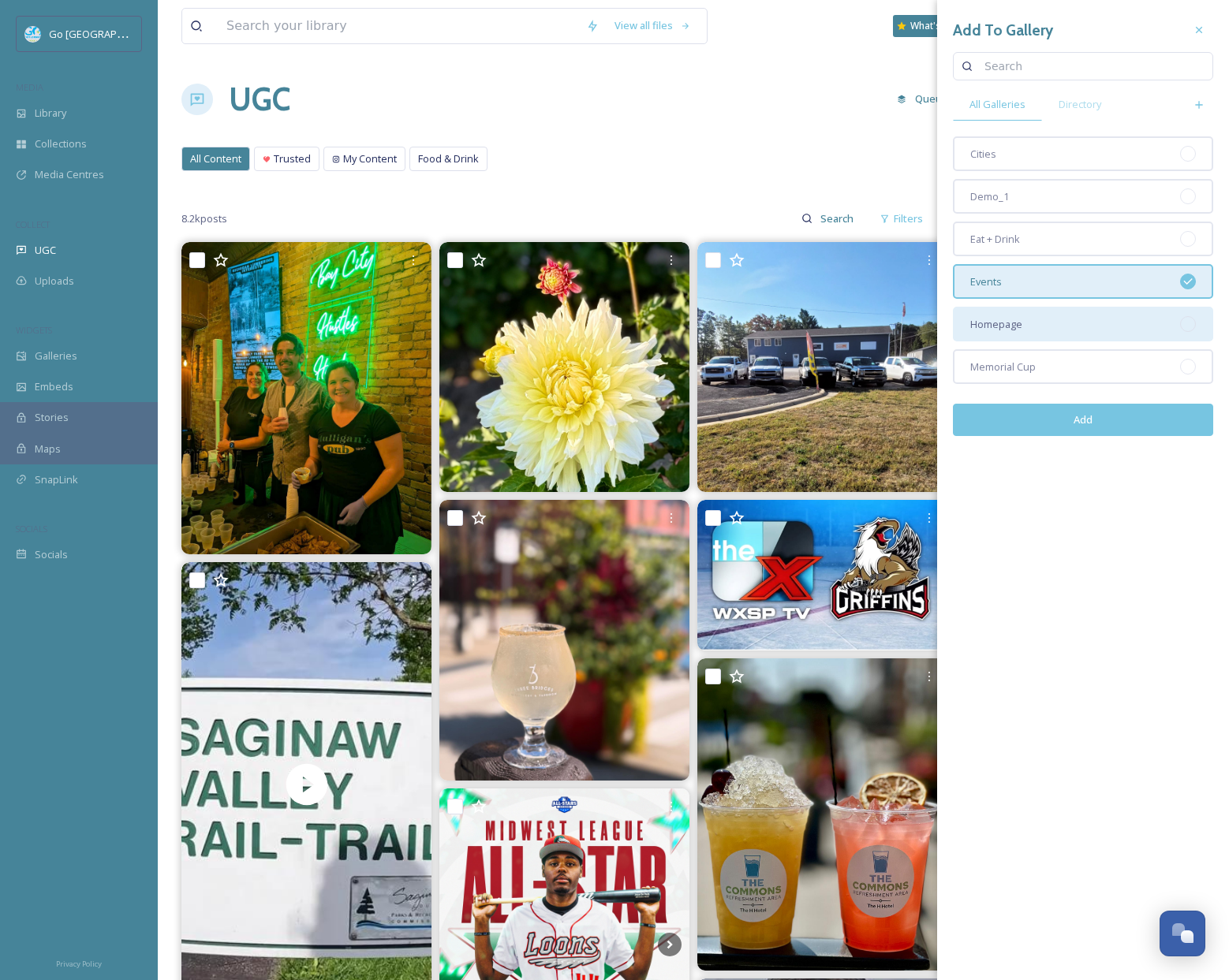
click at [1091, 318] on div "Homepage" at bounding box center [1083, 324] width 261 height 34
click at [1140, 419] on button "Add" at bounding box center [1083, 420] width 261 height 32
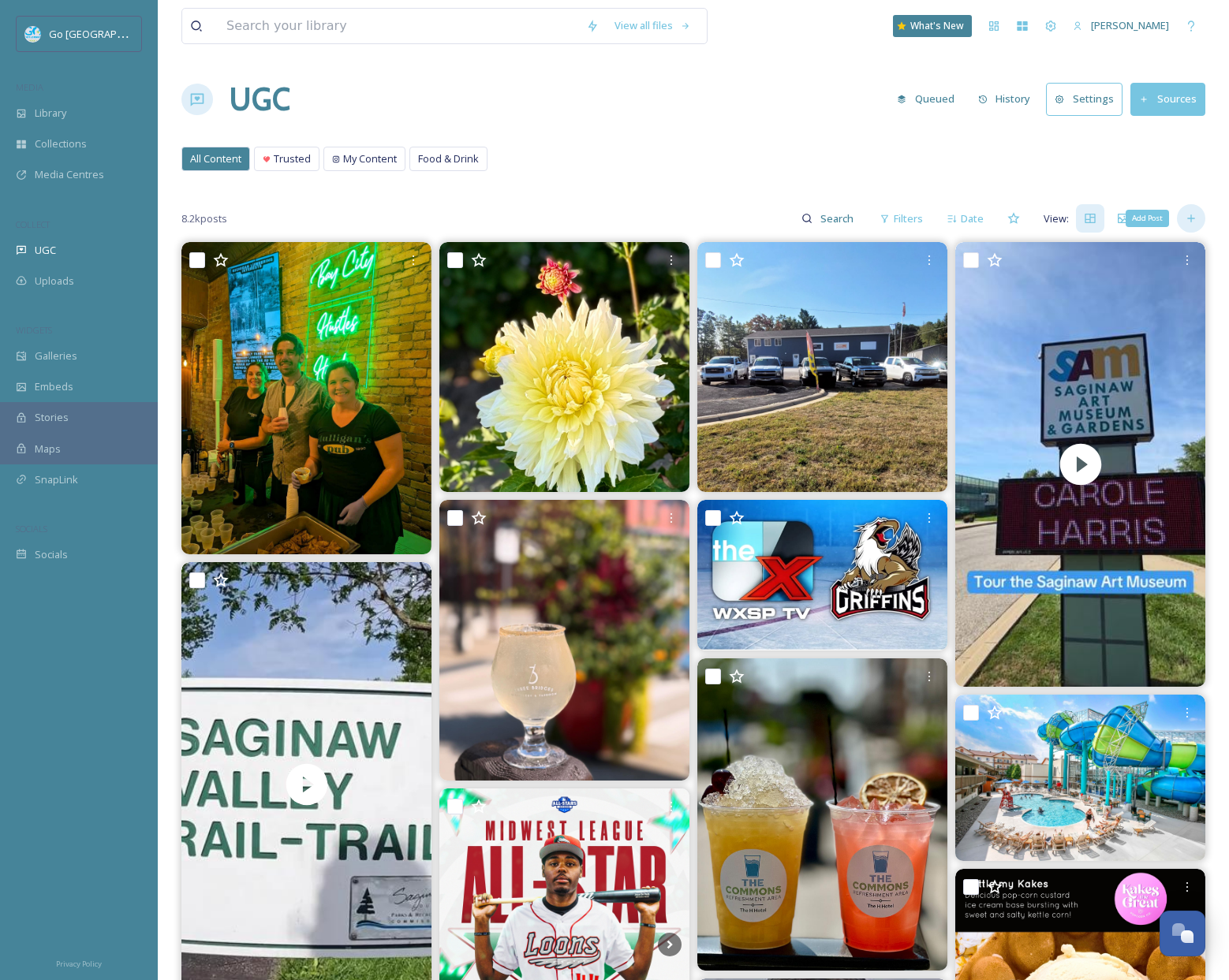
click at [1194, 214] on icon at bounding box center [1190, 218] width 12 height 12
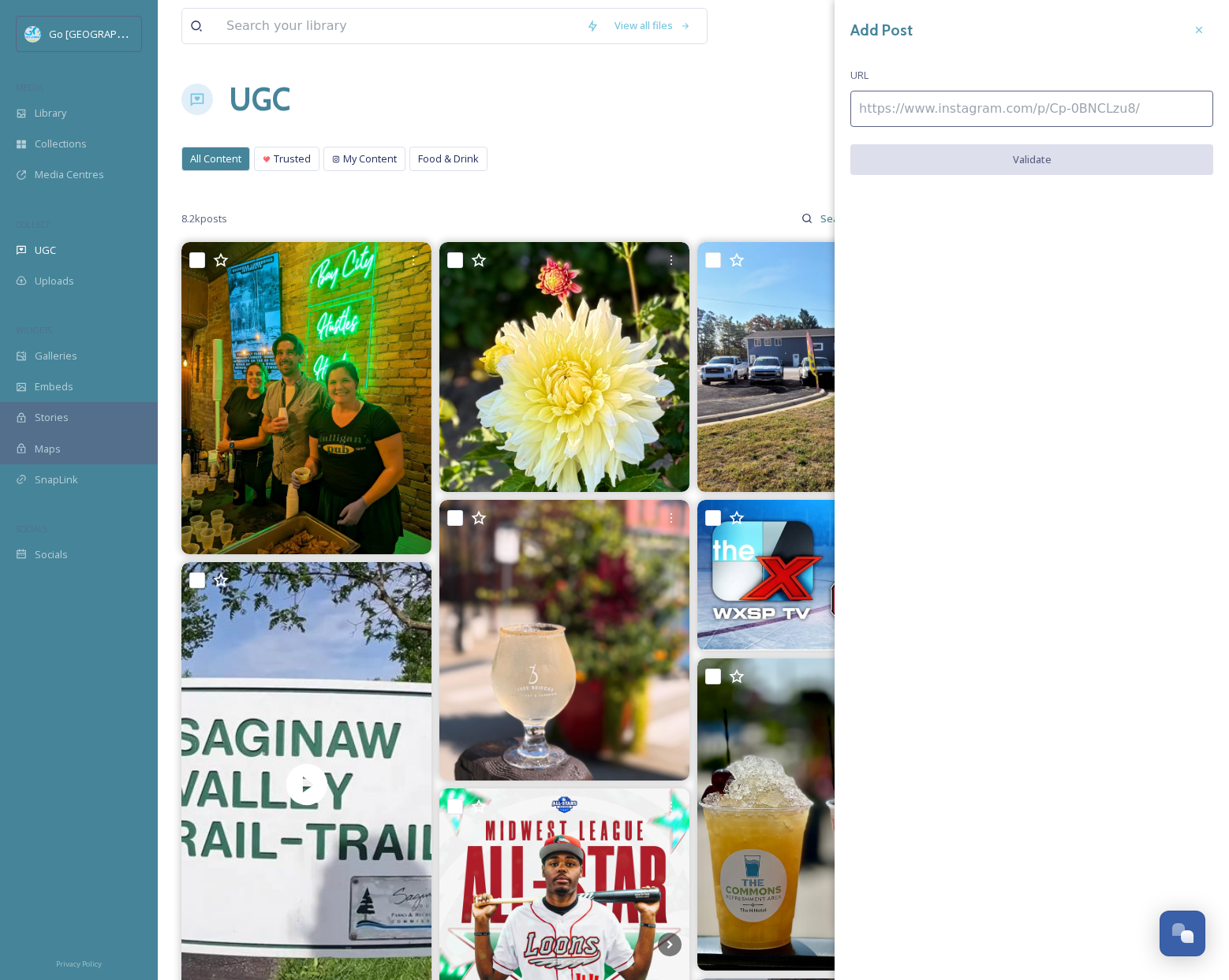
click at [924, 99] on input at bounding box center [1031, 109] width 363 height 36
paste input "https://www.instagram.com/p/DOyW6VogDsB/"
type input "https://www.instagram.com/p/DOyW6VogDsB/"
click at [1044, 168] on button "Validate" at bounding box center [1031, 160] width 363 height 32
click at [1062, 170] on button "Add Post" at bounding box center [1031, 160] width 363 height 32
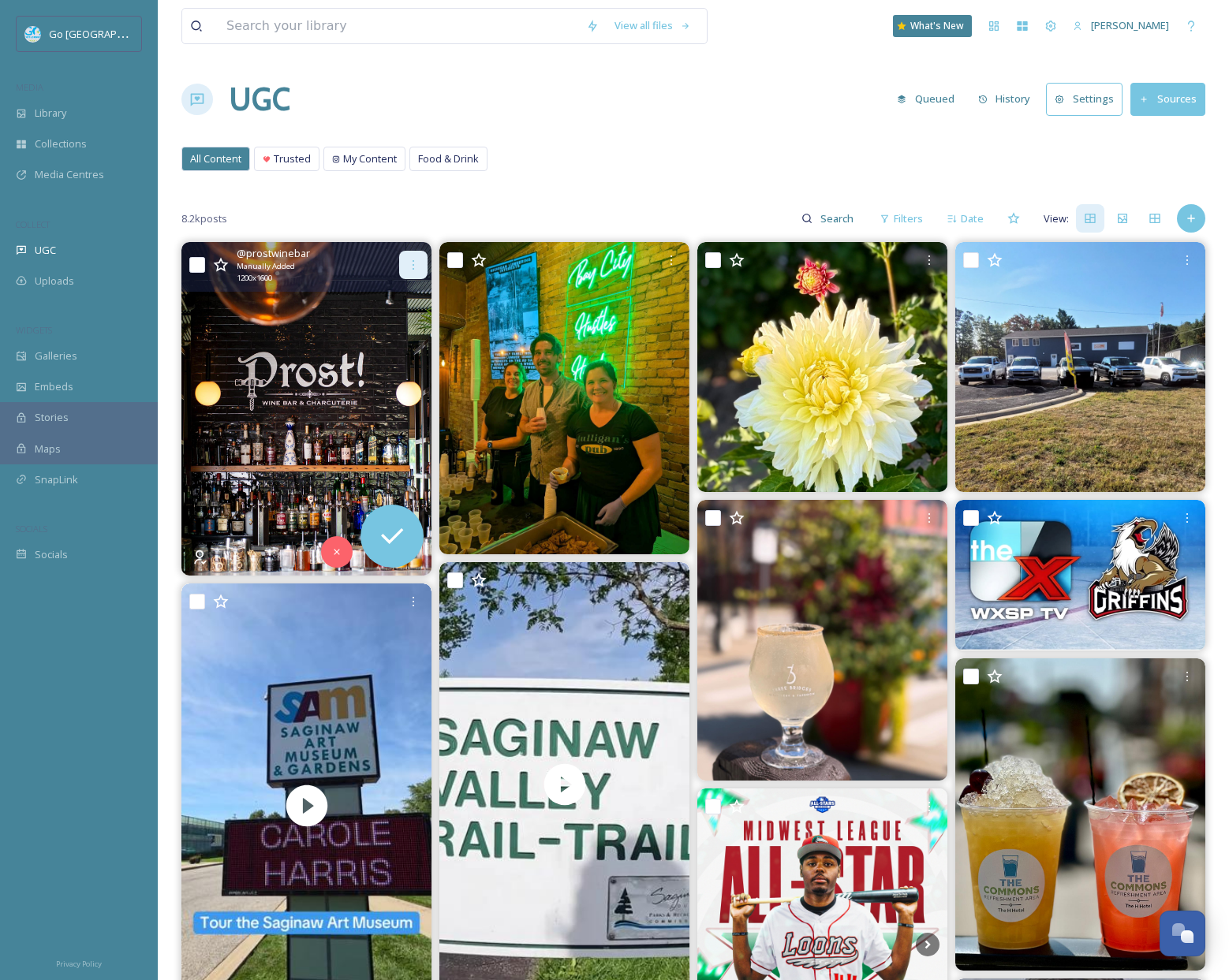
click at [410, 265] on icon at bounding box center [413, 265] width 12 height 12
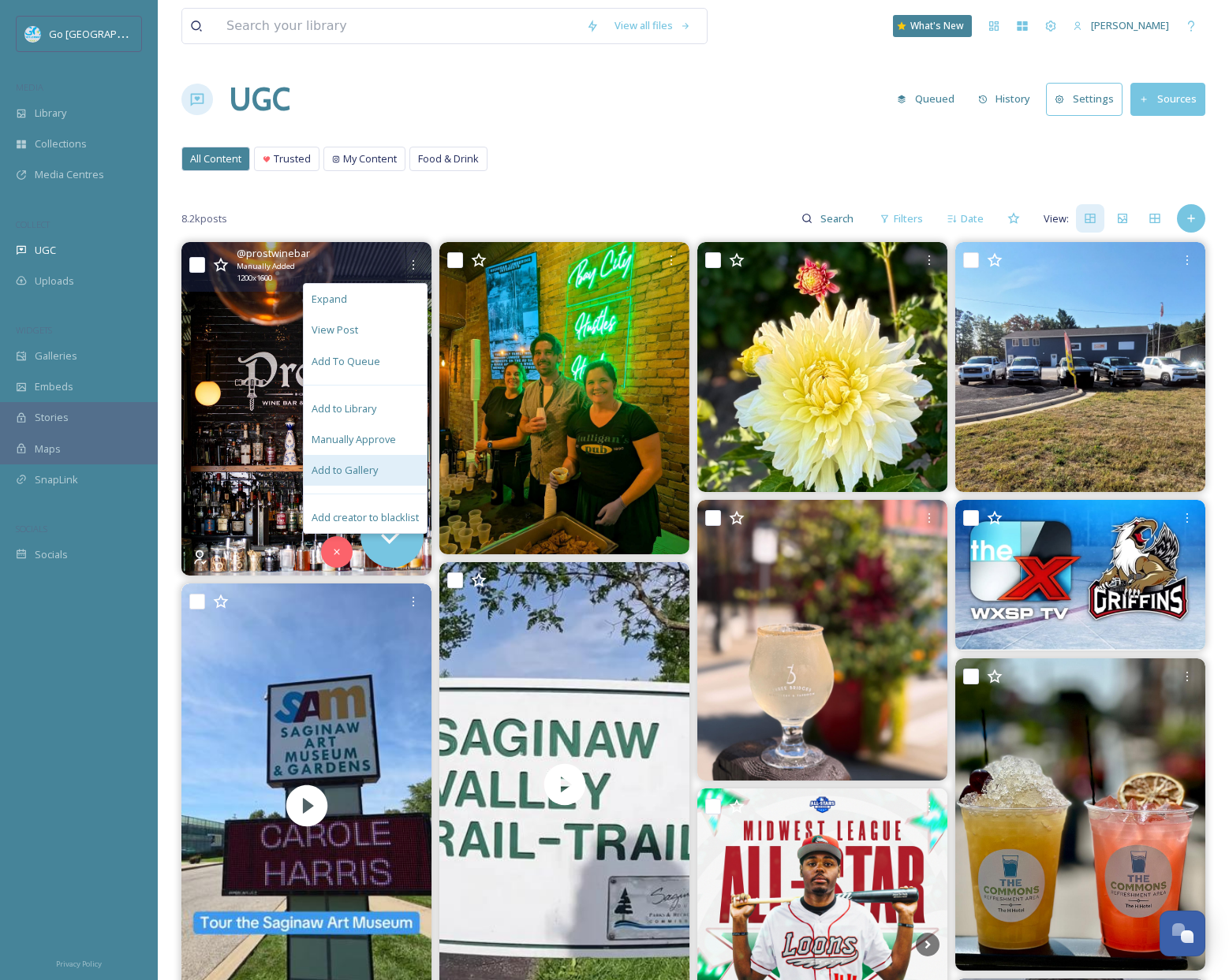
click at [369, 464] on span "Add to Gallery" at bounding box center [344, 471] width 66 height 15
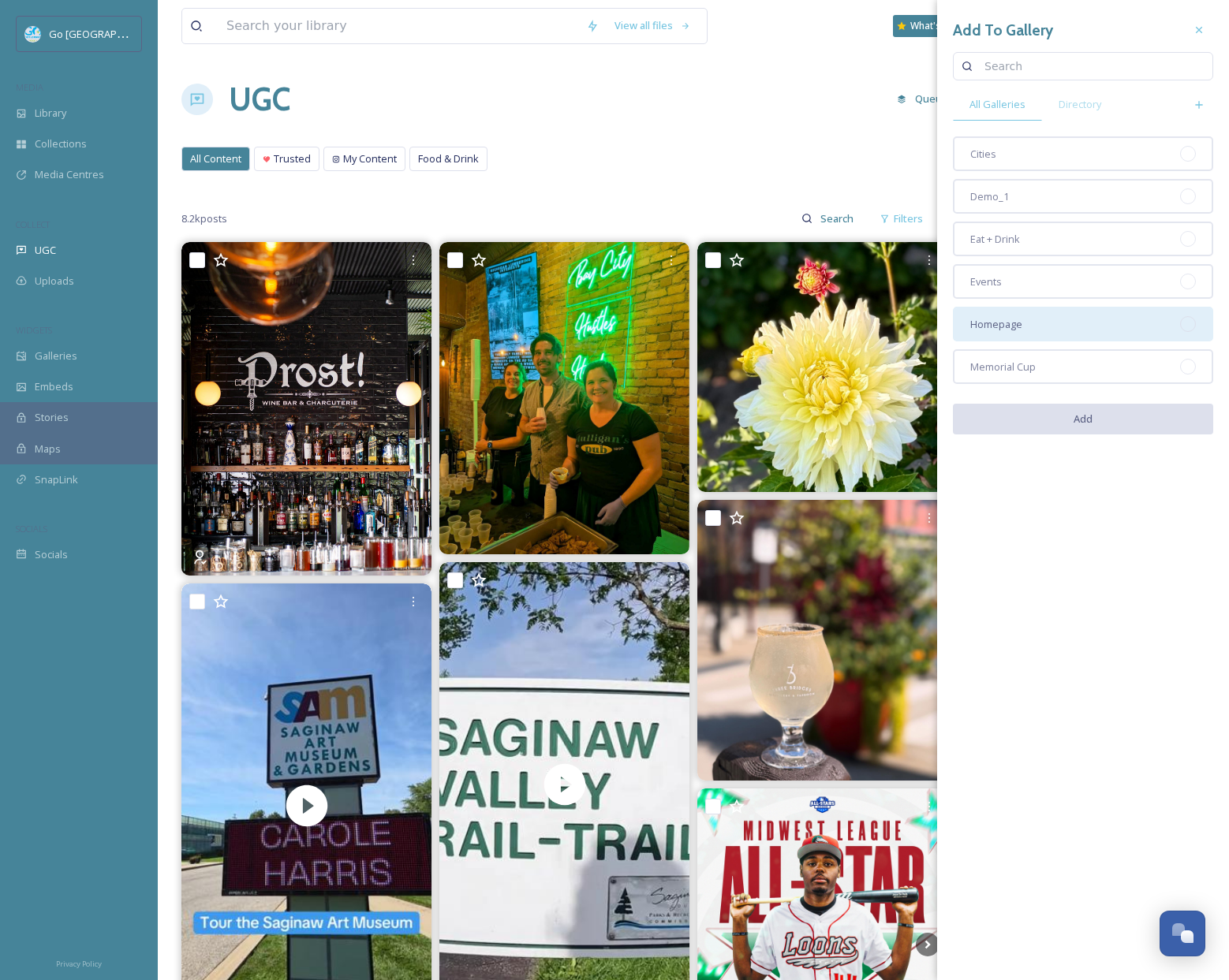
click at [1015, 334] on div "Homepage" at bounding box center [1083, 324] width 261 height 34
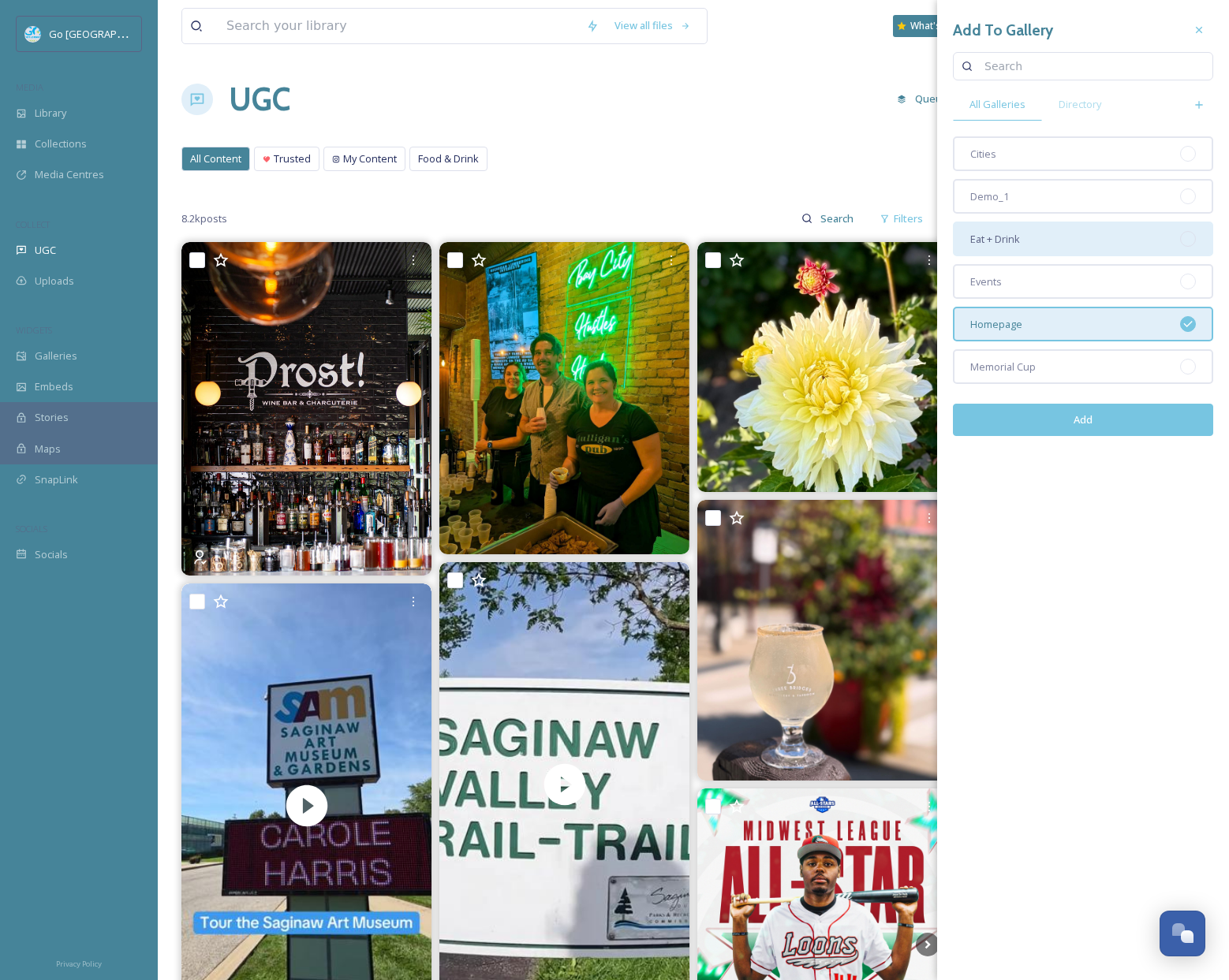
click at [1015, 241] on span "Eat + Drink" at bounding box center [995, 240] width 50 height 15
click at [1094, 428] on button "Add" at bounding box center [1083, 420] width 261 height 32
